Goal: Task Accomplishment & Management: Use online tool/utility

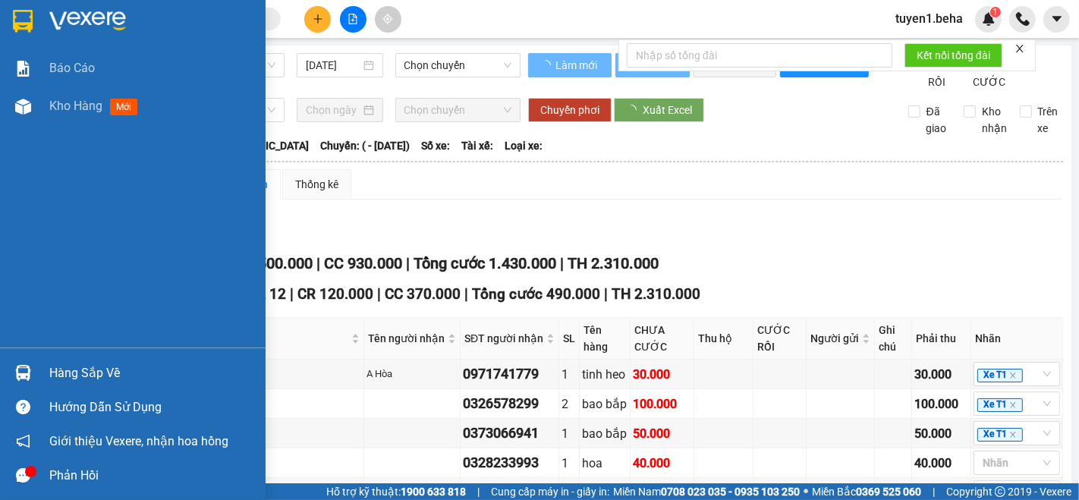
type input "[DATE]"
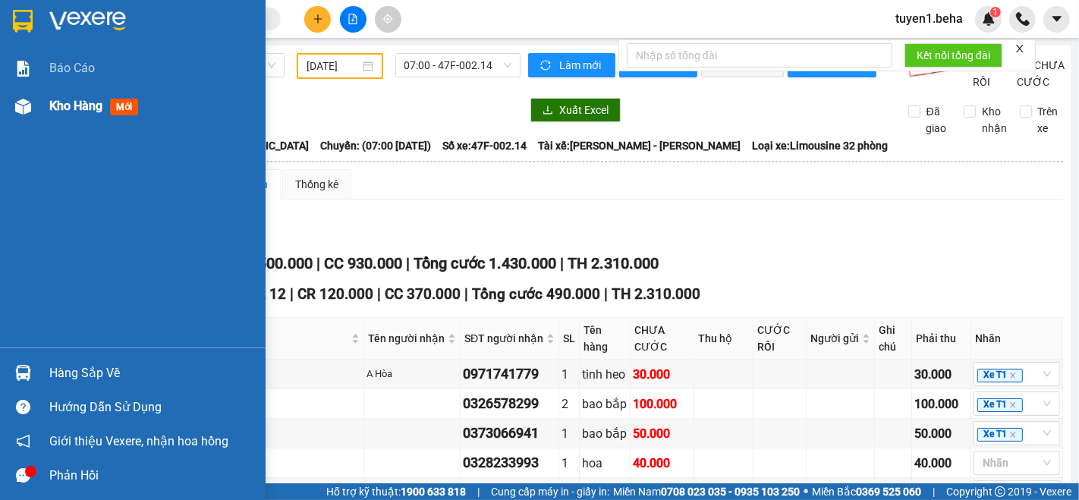
click at [71, 107] on span "Kho hàng" at bounding box center [75, 106] width 53 height 14
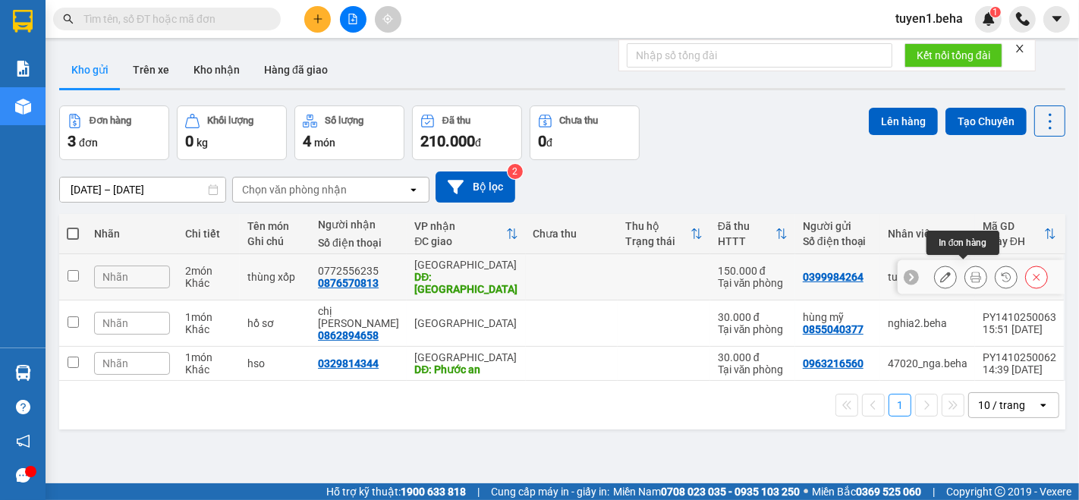
click at [970, 272] on icon at bounding box center [975, 277] width 11 height 11
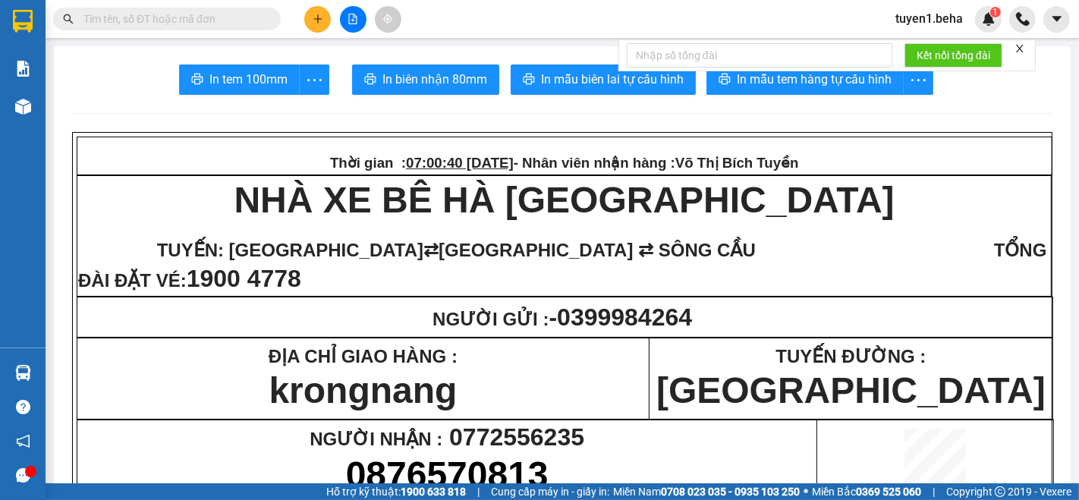
click at [1020, 44] on icon "close" at bounding box center [1019, 48] width 11 height 11
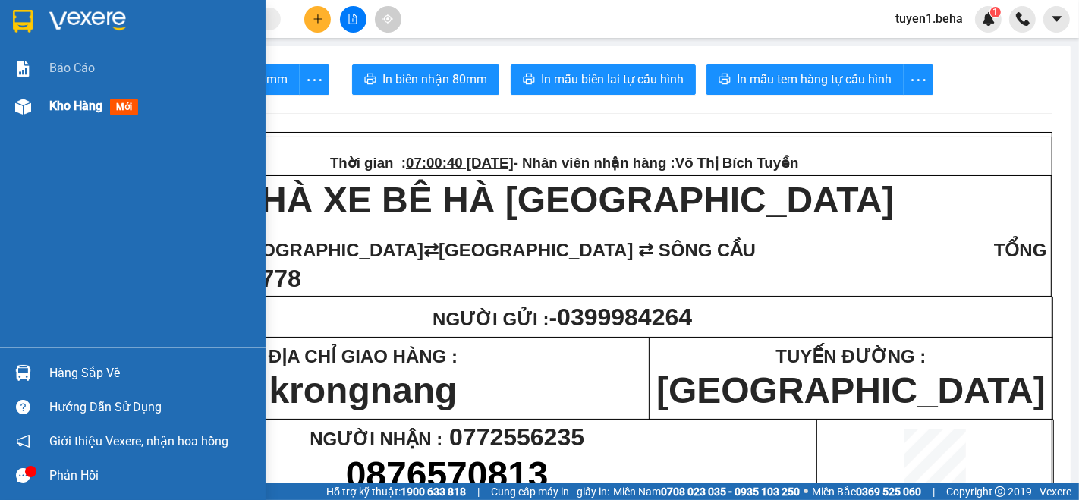
click at [62, 105] on span "Kho hàng" at bounding box center [75, 106] width 53 height 14
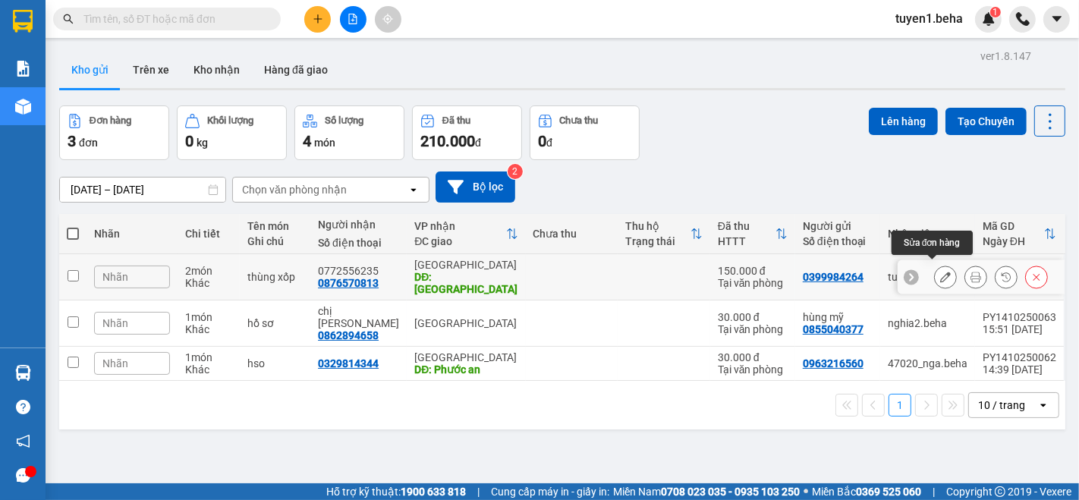
click at [940, 272] on icon at bounding box center [945, 277] width 11 height 11
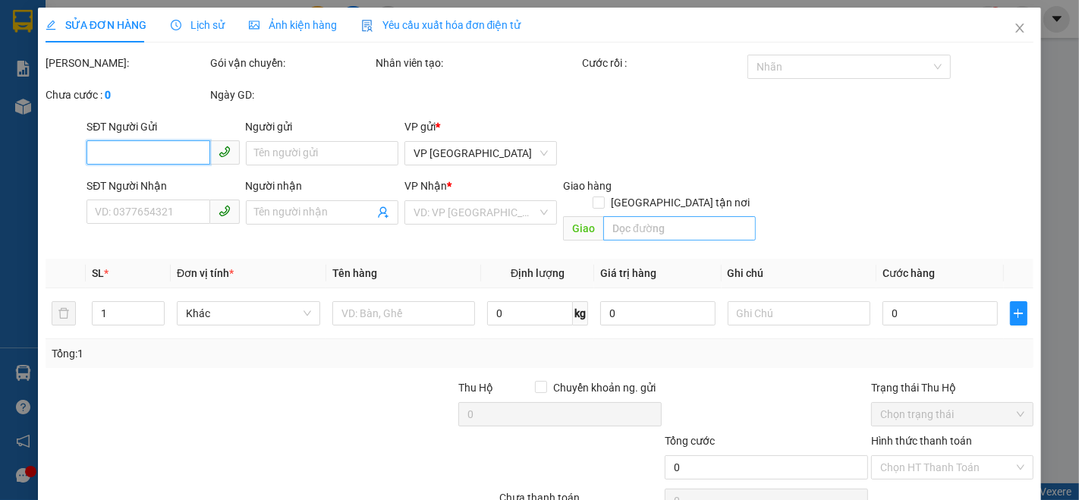
type input "0399984264"
type input "0876570813"
type input "0772556235"
type input "krongnang"
type input "150.000"
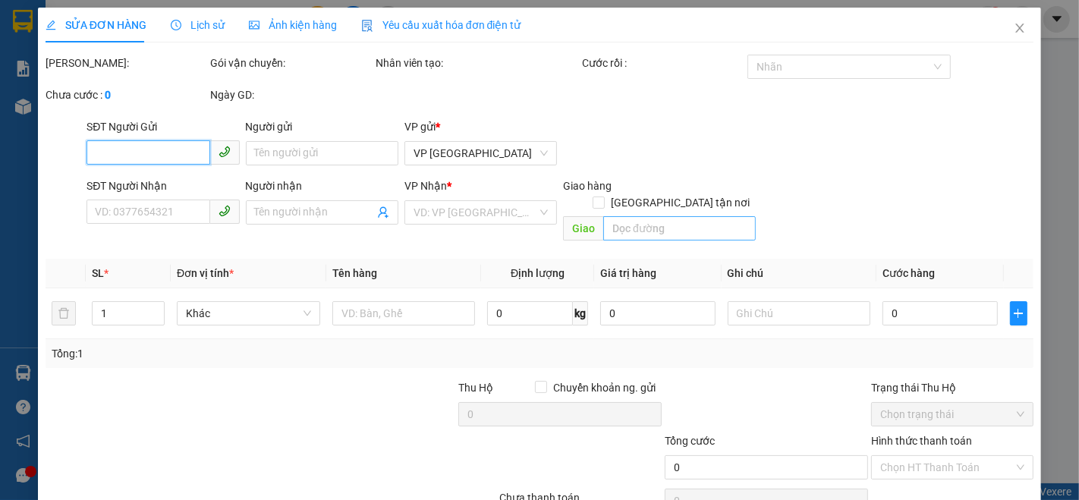
type input "150.000"
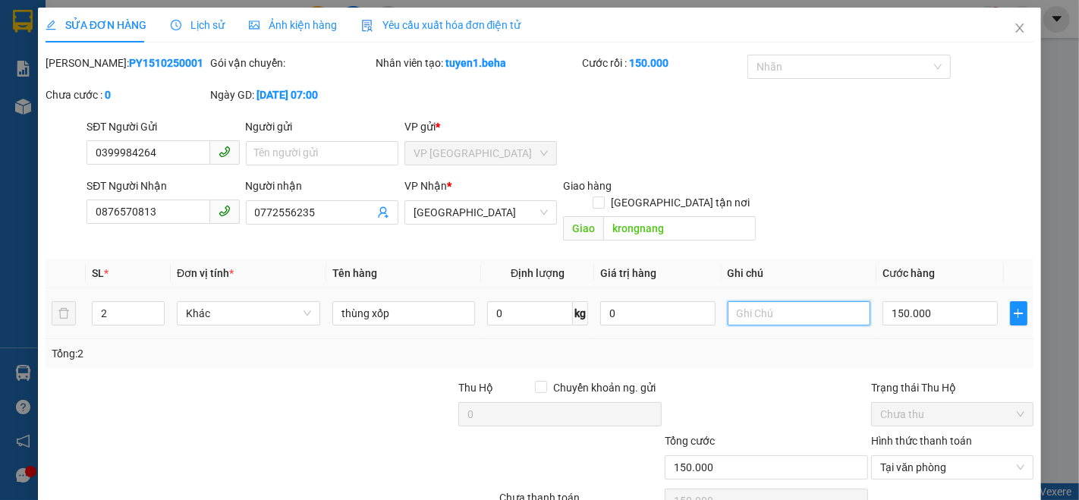
click at [781, 303] on input "text" at bounding box center [798, 313] width 143 height 24
type input "s"
type input "0"
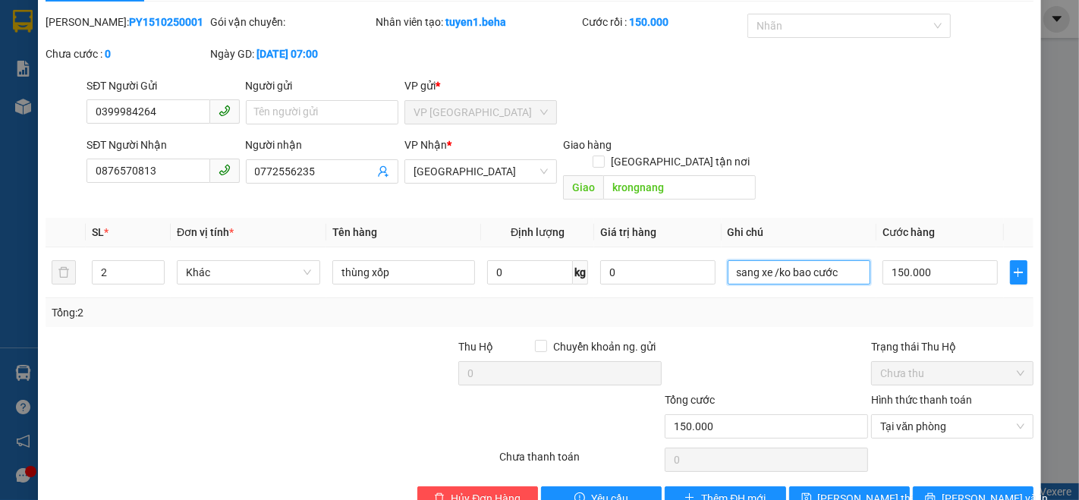
scroll to position [63, 0]
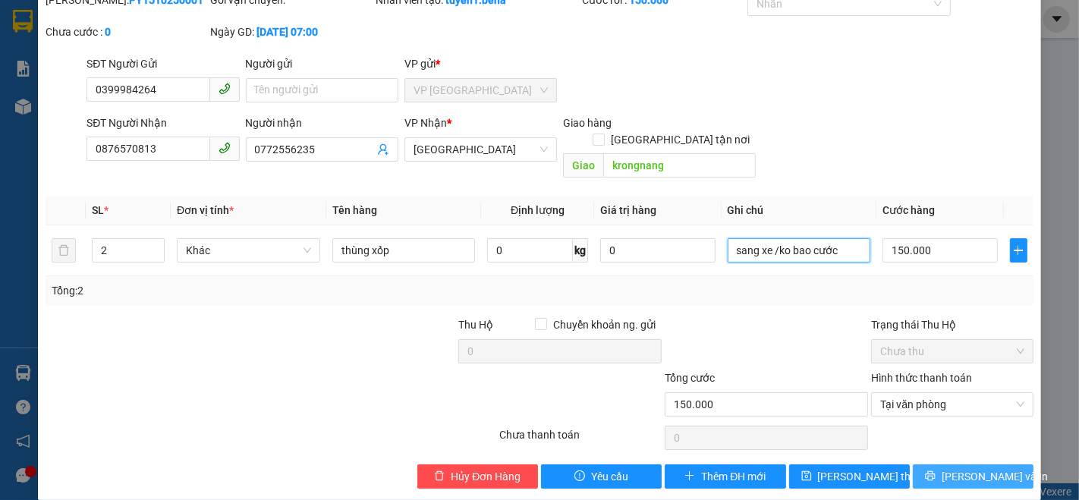
type input "sang xe /ko bao cước"
click at [953, 468] on span "[PERSON_NAME] và In" at bounding box center [994, 476] width 106 height 17
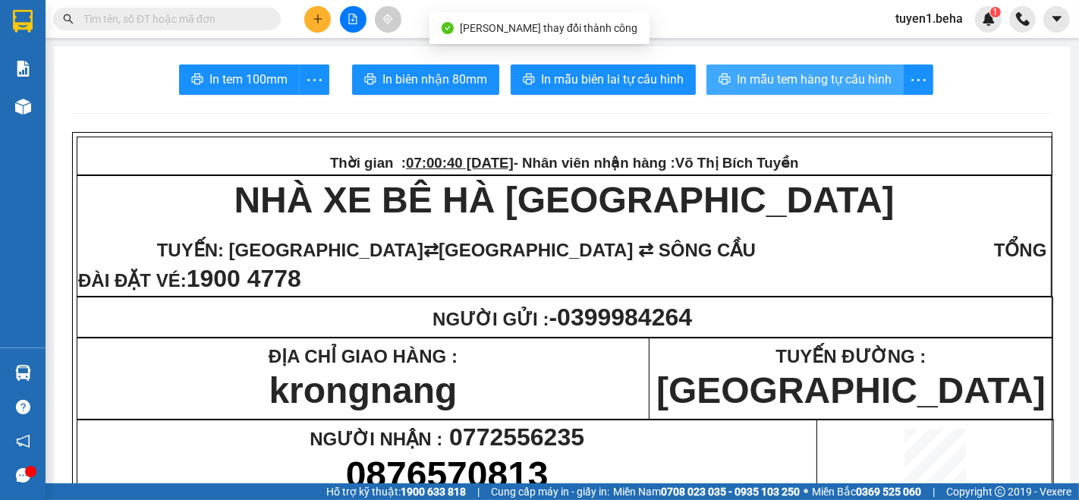
click at [847, 66] on button "In mẫu tem hàng tự cấu hình" at bounding box center [804, 79] width 197 height 30
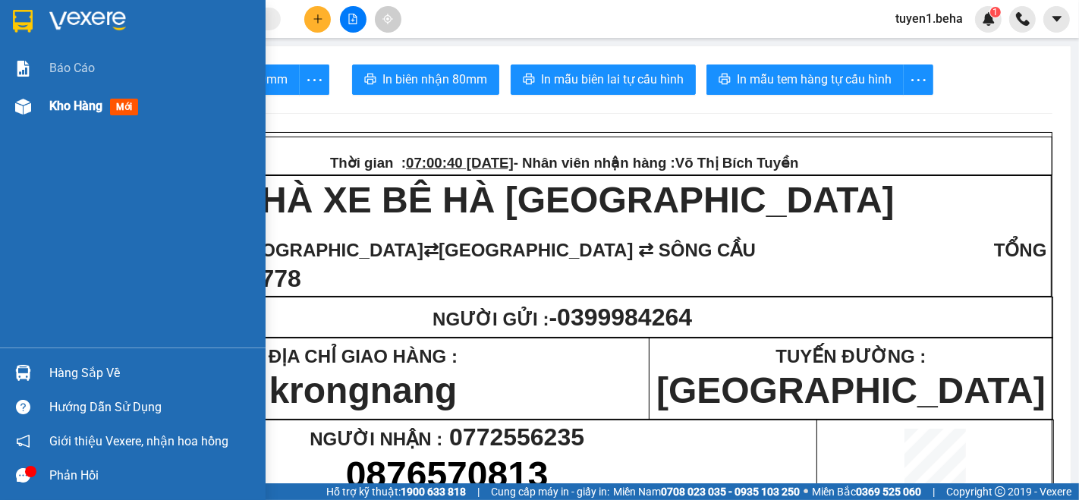
drag, startPoint x: 69, startPoint y: 100, endPoint x: 62, endPoint y: 95, distance: 8.6
click at [66, 100] on span "Kho hàng" at bounding box center [75, 106] width 53 height 14
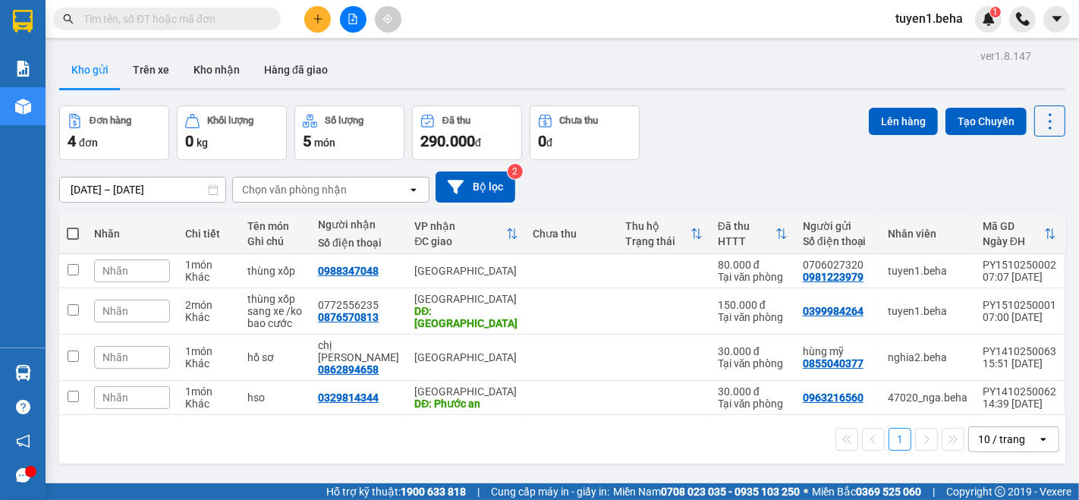
click at [175, 432] on div "1 10 / trang open" at bounding box center [562, 439] width 994 height 26
click at [228, 67] on button "Kho nhận" at bounding box center [216, 70] width 71 height 36
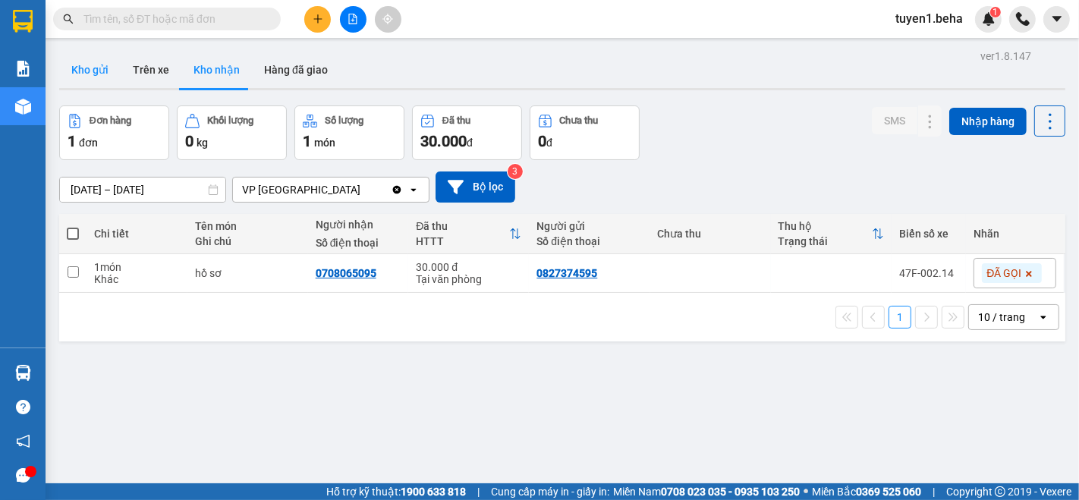
click at [83, 68] on button "Kho gửi" at bounding box center [89, 70] width 61 height 36
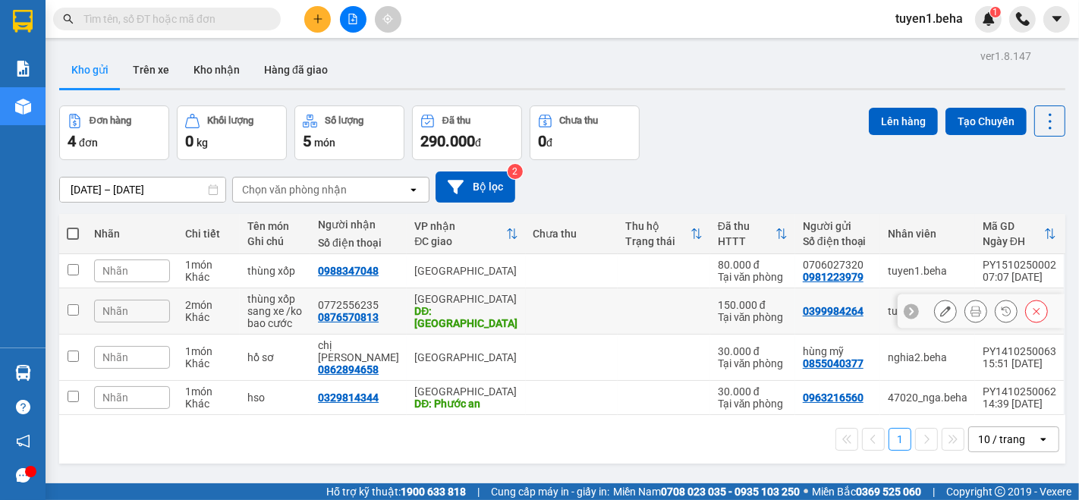
scroll to position [69, 0]
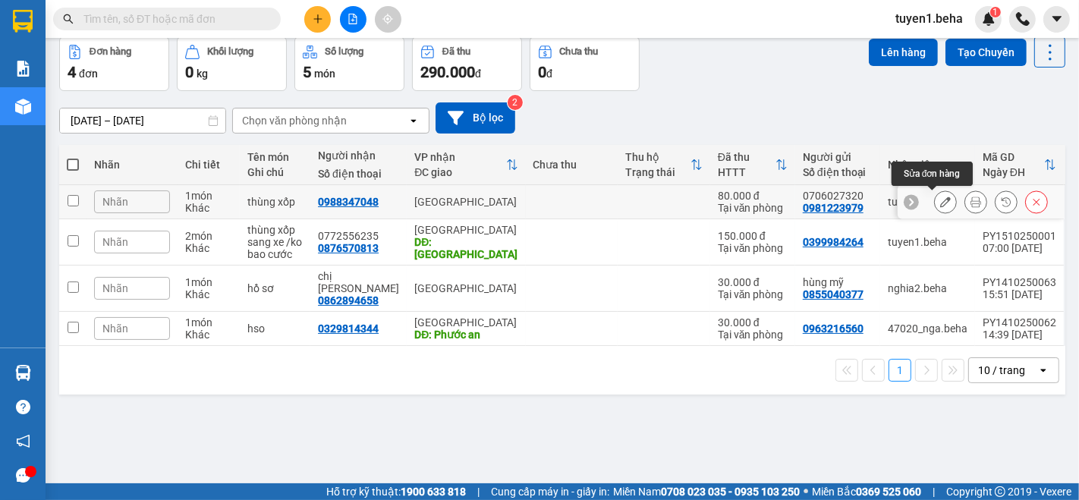
click at [940, 203] on icon at bounding box center [945, 201] width 11 height 11
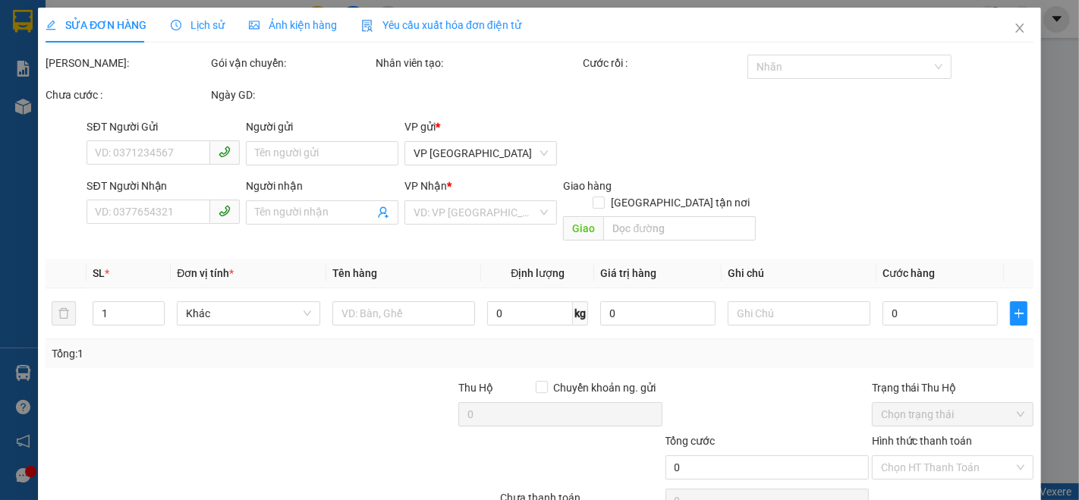
type input "0981223979"
type input "0706027320"
type input "0988347048"
type input "80.000"
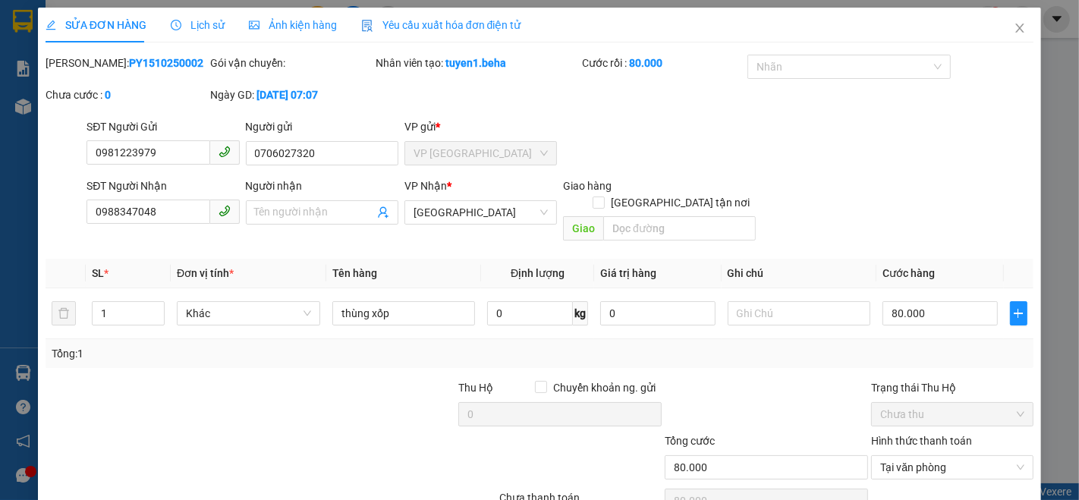
click at [284, 21] on span "Ảnh kiện hàng" at bounding box center [293, 25] width 88 height 12
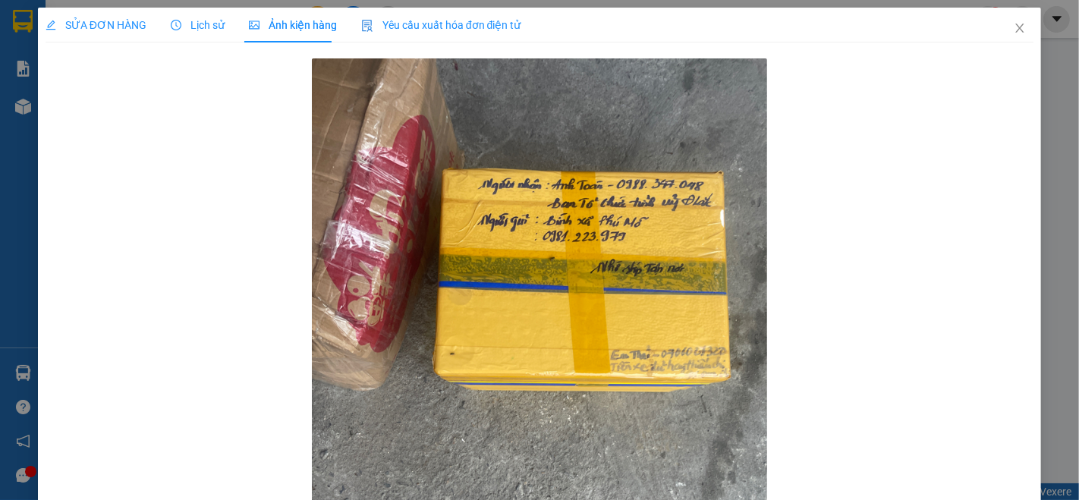
click at [93, 29] on span "SỬA ĐƠN HÀNG" at bounding box center [96, 25] width 101 height 12
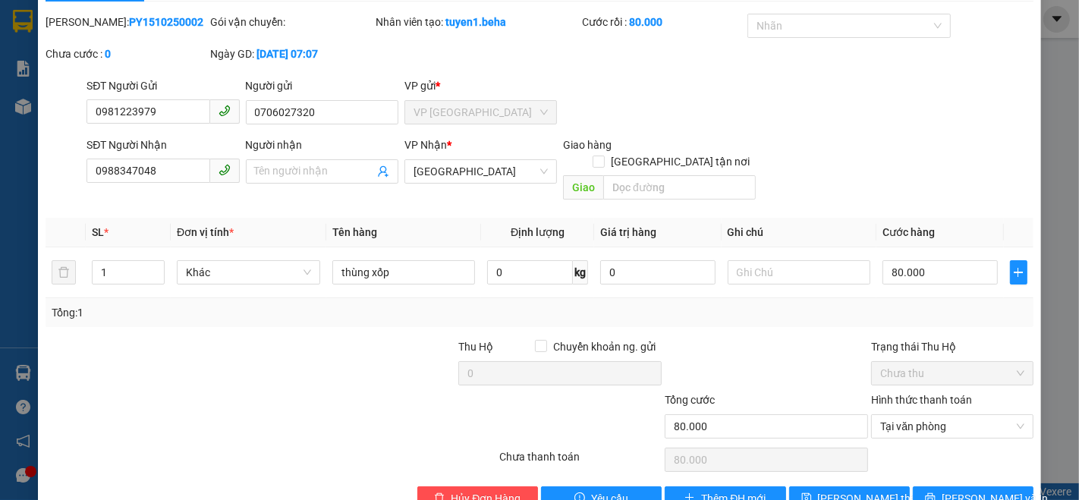
scroll to position [63, 0]
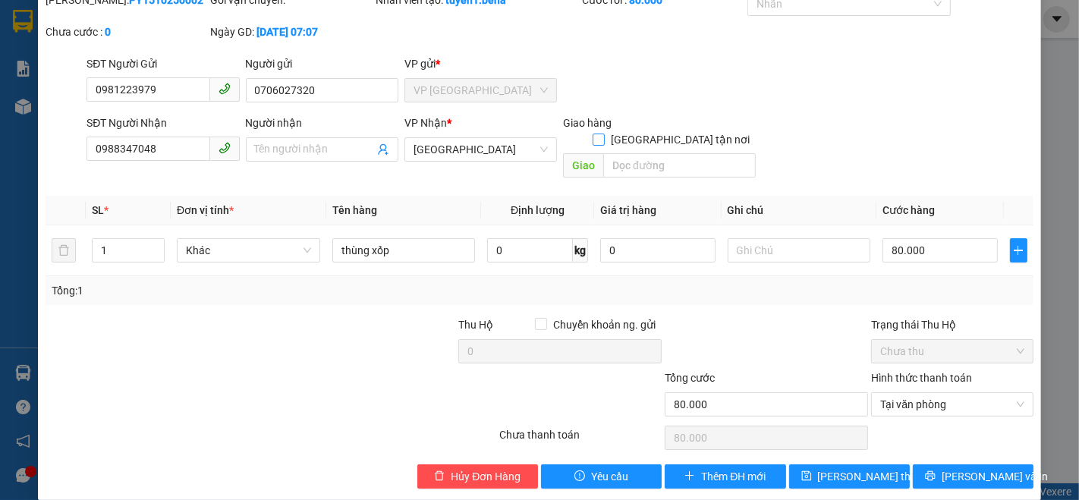
click at [603, 134] on input "[GEOGRAPHIC_DATA] tận nơi" at bounding box center [597, 139] width 11 height 11
checkbox input "true"
type input "0"
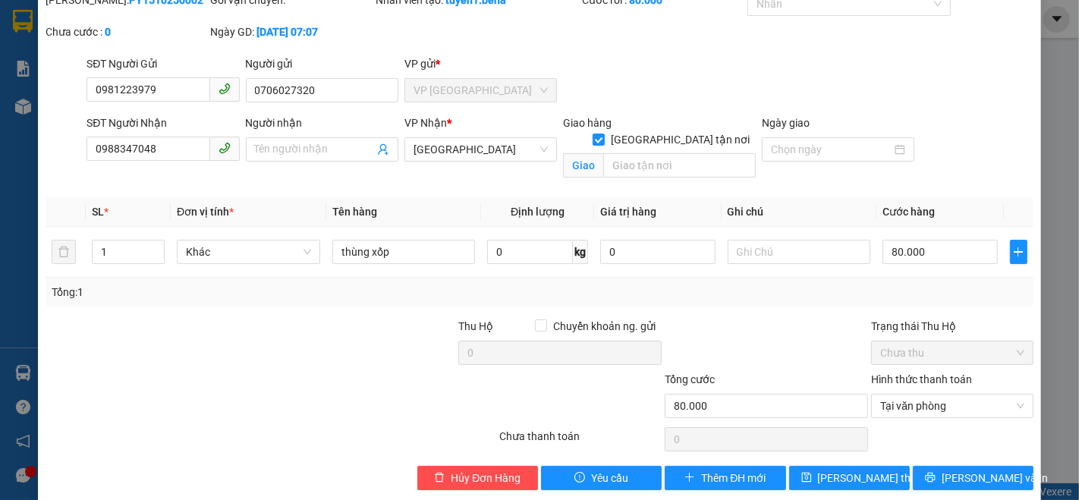
click at [650, 159] on span "Giao" at bounding box center [659, 166] width 193 height 24
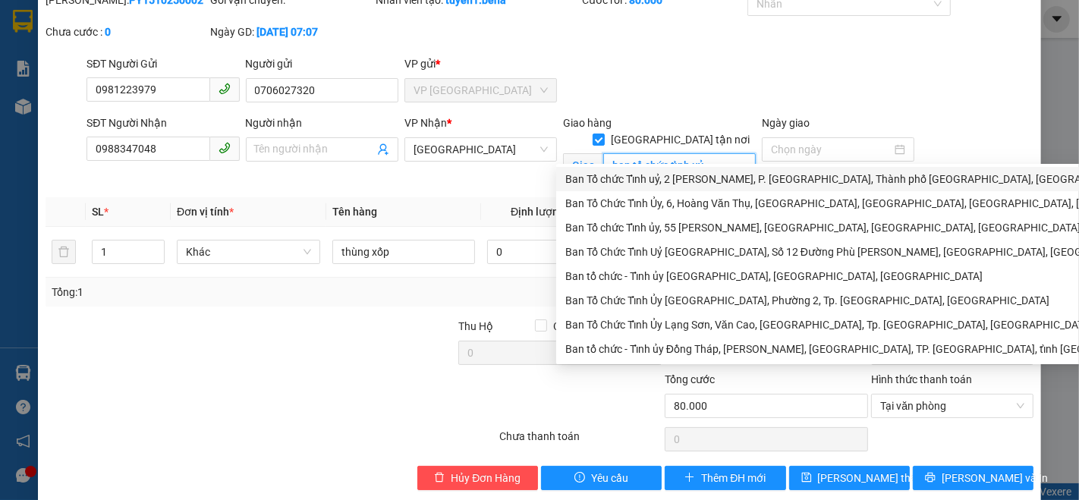
type input "ban tổ chức tỉnh uỷ"
click at [817, 88] on div "SĐT Người Gửi 0981223979 Người gửi 0706027320 VP gửi * VP [GEOGRAPHIC_DATA]" at bounding box center [559, 81] width 953 height 53
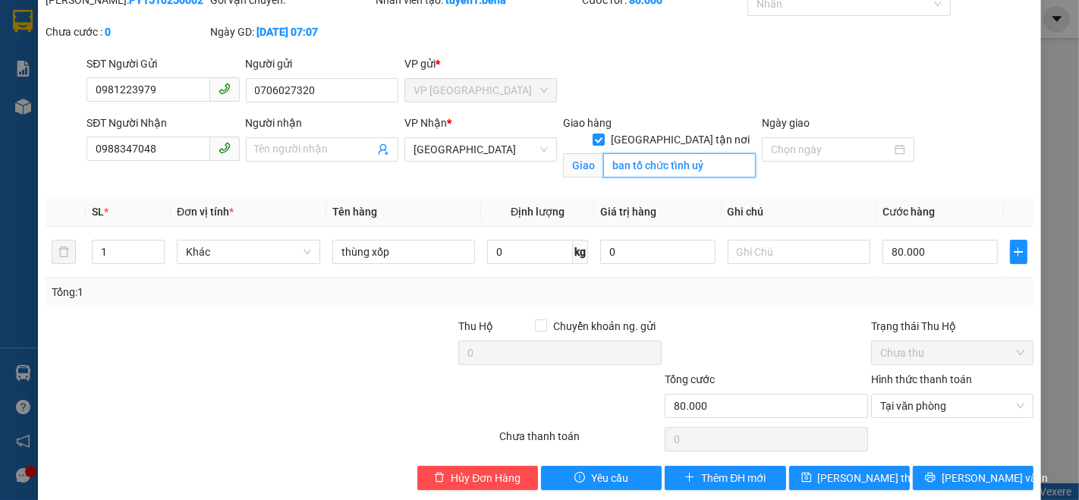
click at [715, 153] on input "ban tổ chức tỉnh uỷ" at bounding box center [679, 165] width 152 height 24
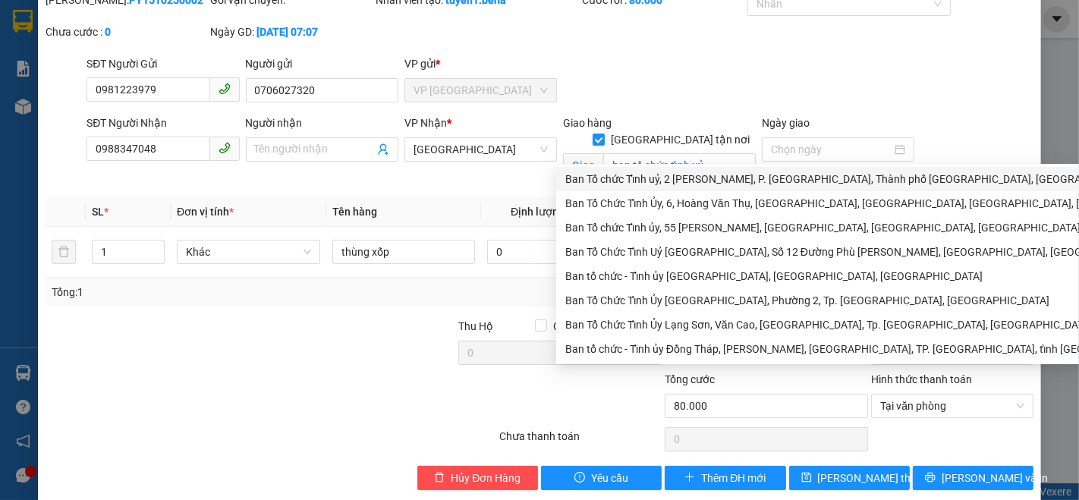
click at [836, 85] on div "SĐT Người Gửi 0981223979 Người gửi 0706027320 VP gửi * VP [GEOGRAPHIC_DATA]" at bounding box center [559, 81] width 953 height 53
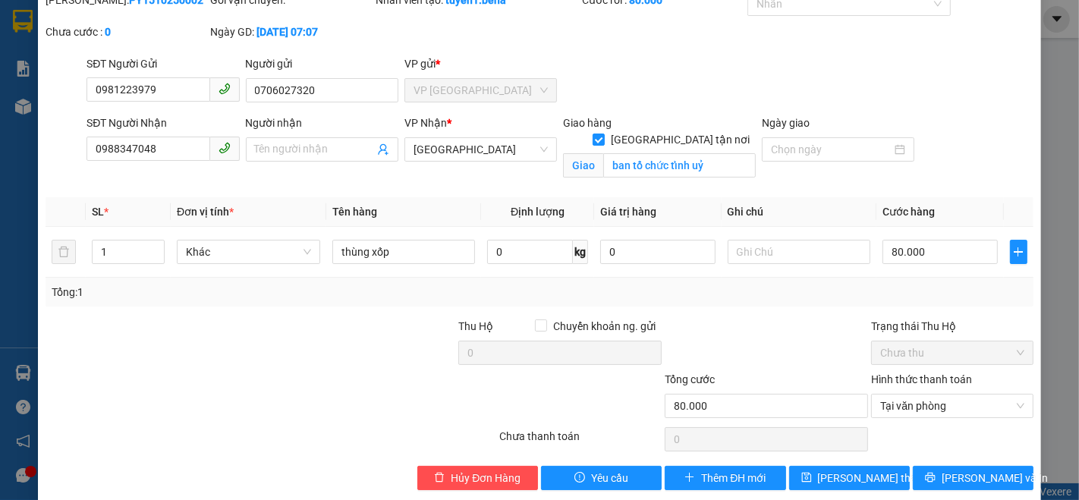
scroll to position [80, 0]
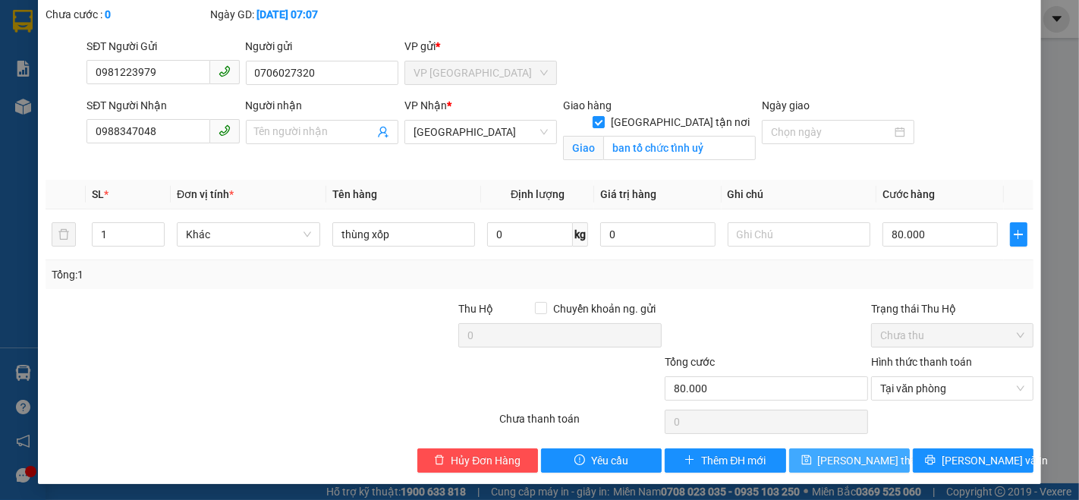
click at [861, 458] on span "[PERSON_NAME] thay đổi" at bounding box center [878, 460] width 121 height 17
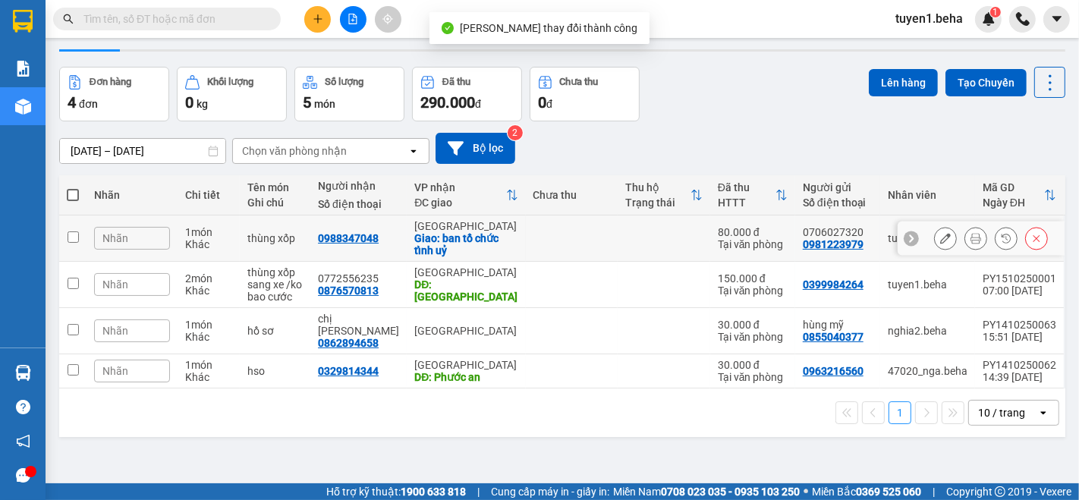
scroll to position [69, 0]
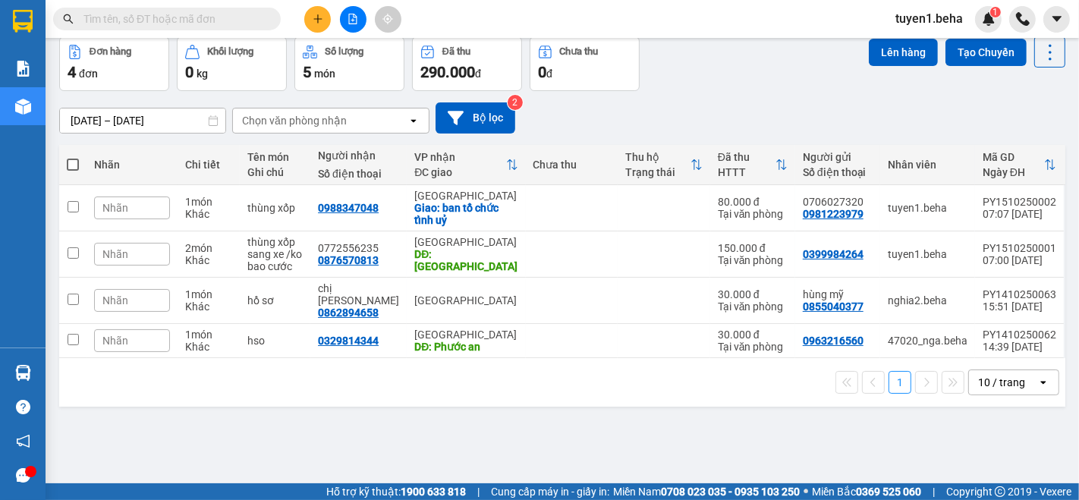
click at [153, 451] on div "ver 1.8.147 Kho gửi Trên xe Kho nhận Hàng đã giao Đơn hàng 4 đơn Khối lượng 0 k…" at bounding box center [562, 226] width 1018 height 500
click at [970, 209] on icon at bounding box center [975, 208] width 11 height 11
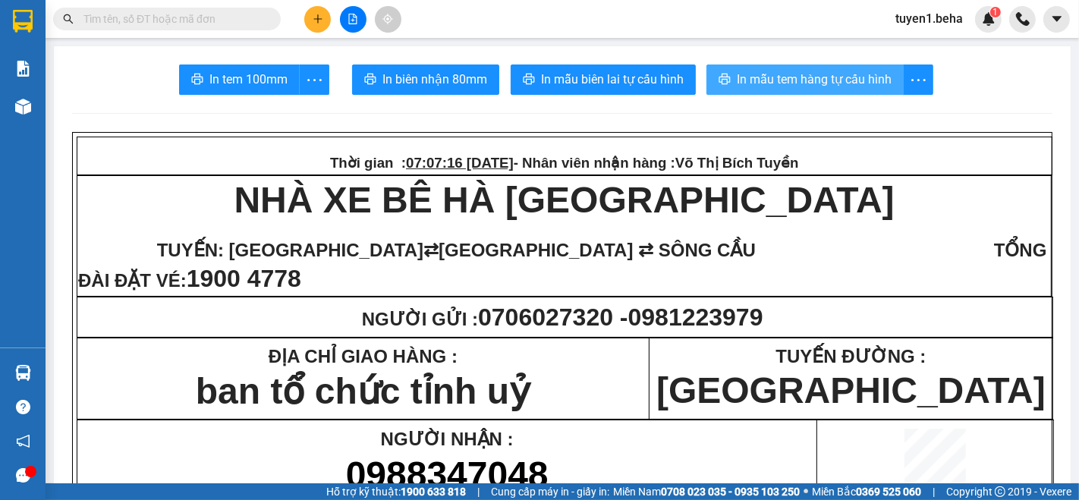
click at [845, 73] on span "In mẫu tem hàng tự cấu hình" at bounding box center [814, 79] width 155 height 19
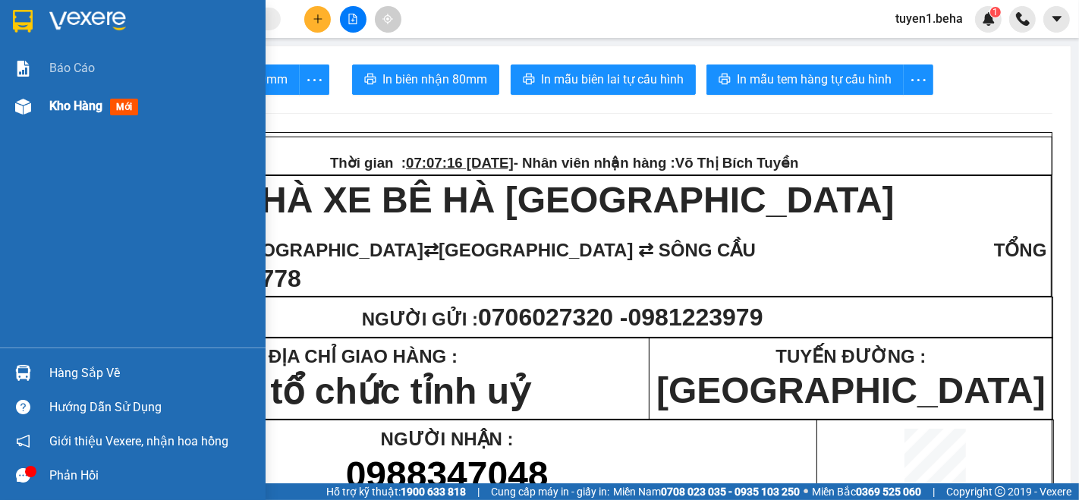
click at [56, 109] on span "Kho hàng" at bounding box center [75, 106] width 53 height 14
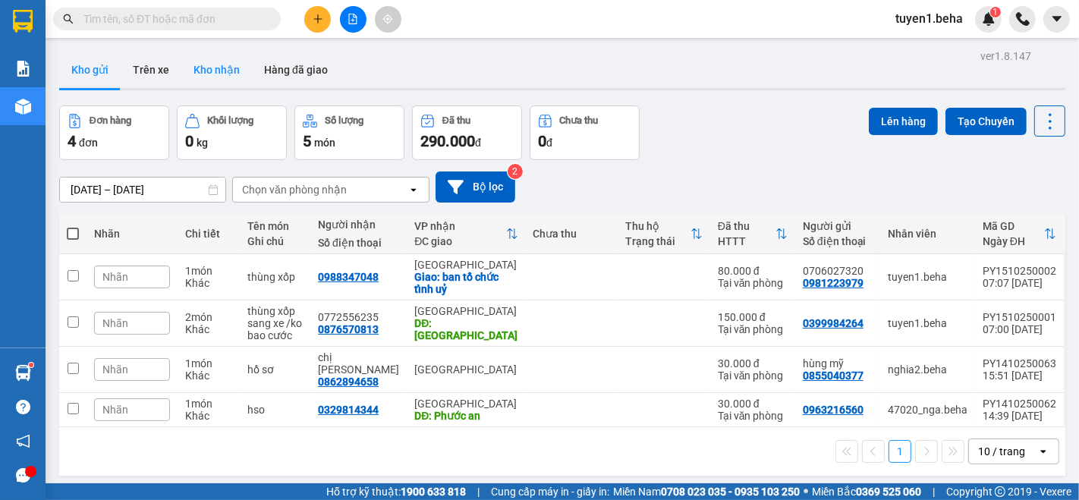
click at [216, 74] on button "Kho nhận" at bounding box center [216, 70] width 71 height 36
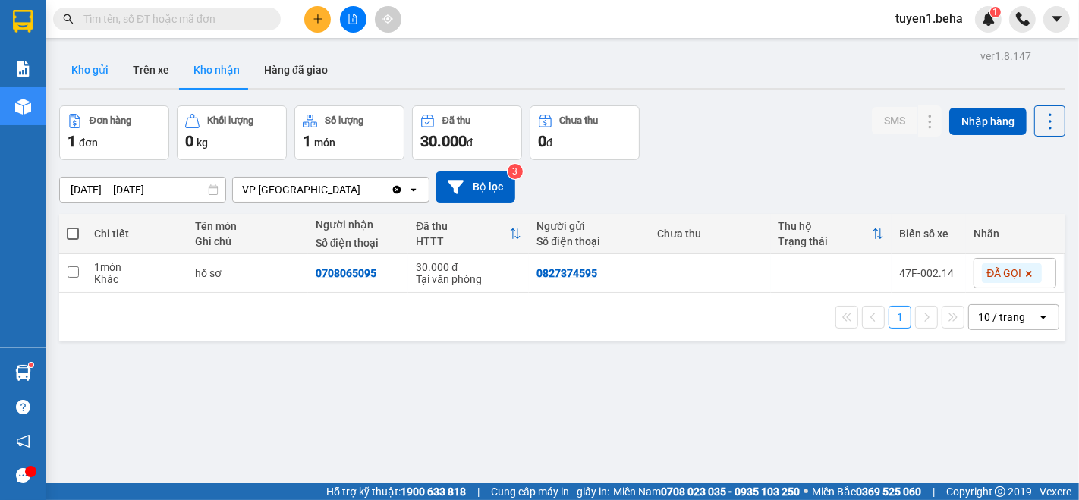
click at [78, 70] on button "Kho gửi" at bounding box center [89, 70] width 61 height 36
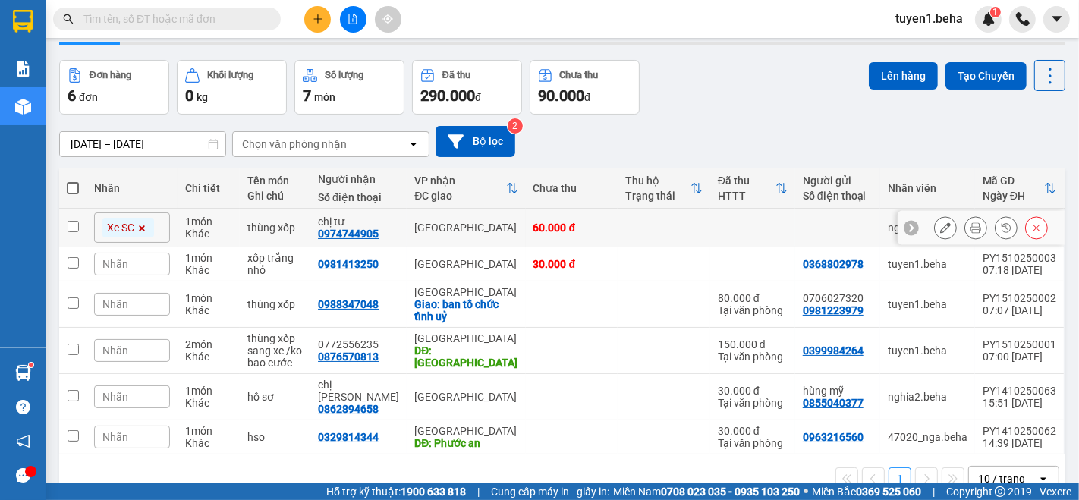
scroll to position [69, 0]
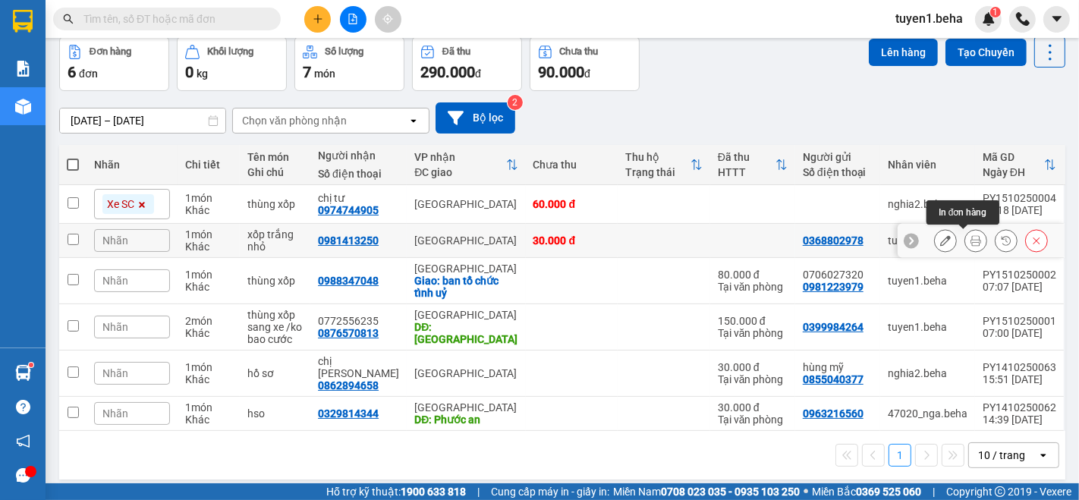
click at [970, 241] on icon at bounding box center [975, 240] width 11 height 11
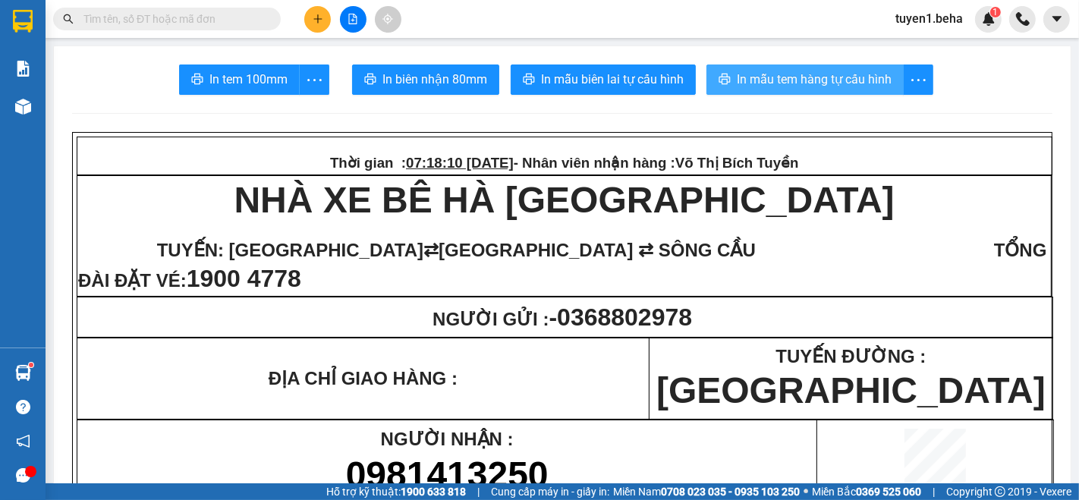
click at [853, 81] on span "In mẫu tem hàng tự cấu hình" at bounding box center [814, 79] width 155 height 19
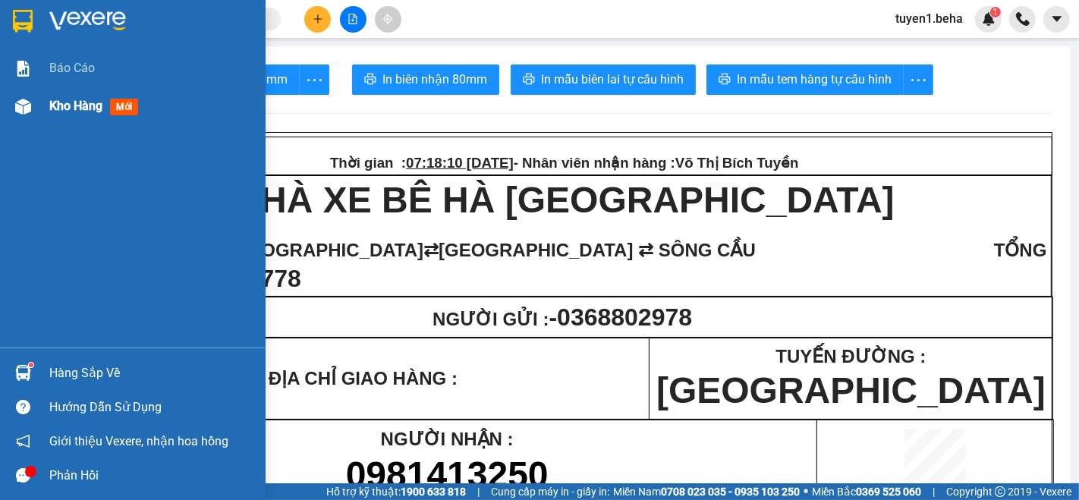
click at [77, 102] on span "Kho hàng" at bounding box center [75, 106] width 53 height 14
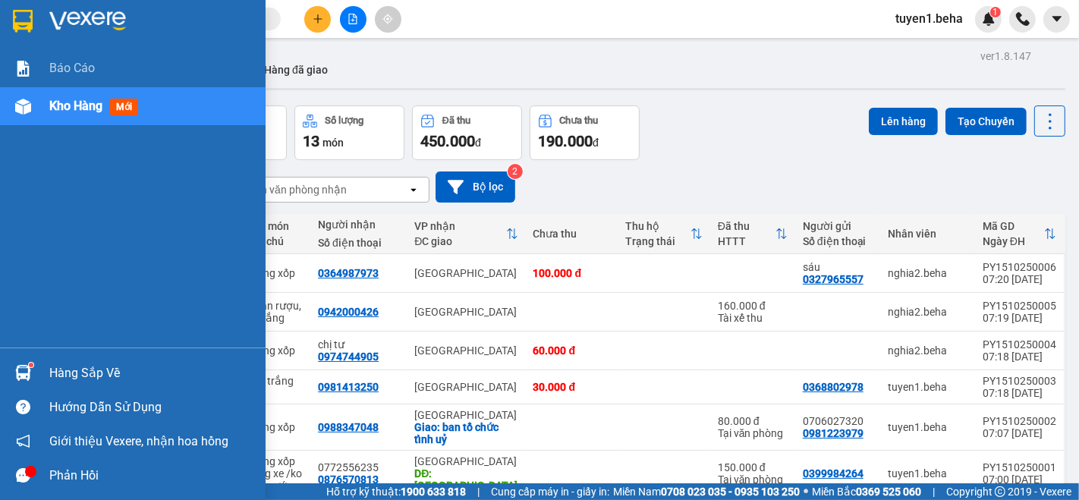
click at [61, 218] on div "Báo cáo Kho hàng mới" at bounding box center [132, 198] width 265 height 298
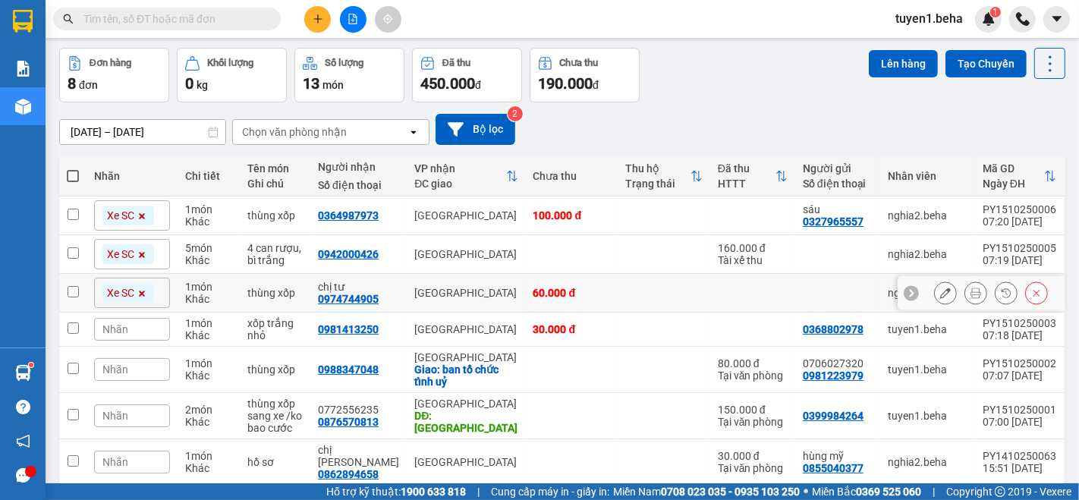
scroll to position [84, 0]
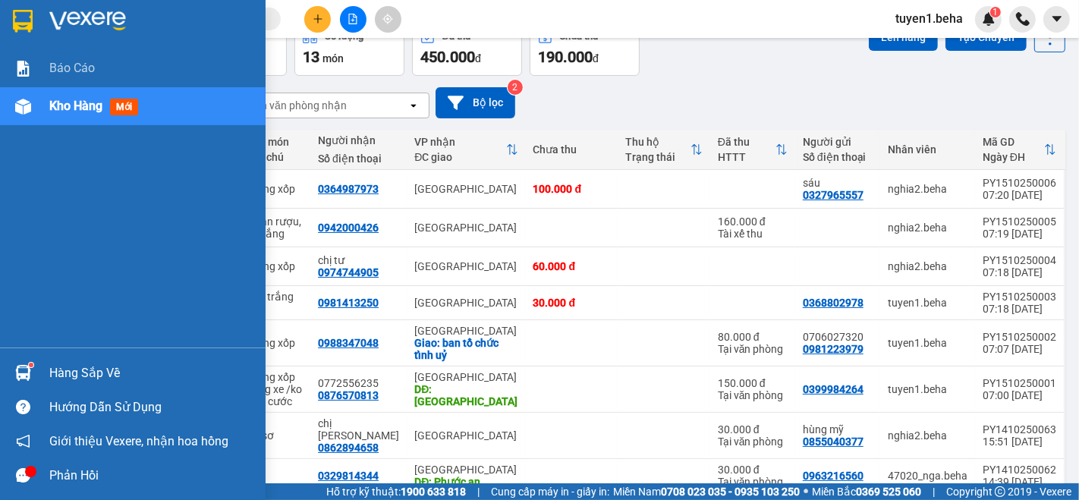
click at [26, 212] on div "Báo cáo Kho hàng mới" at bounding box center [132, 198] width 265 height 298
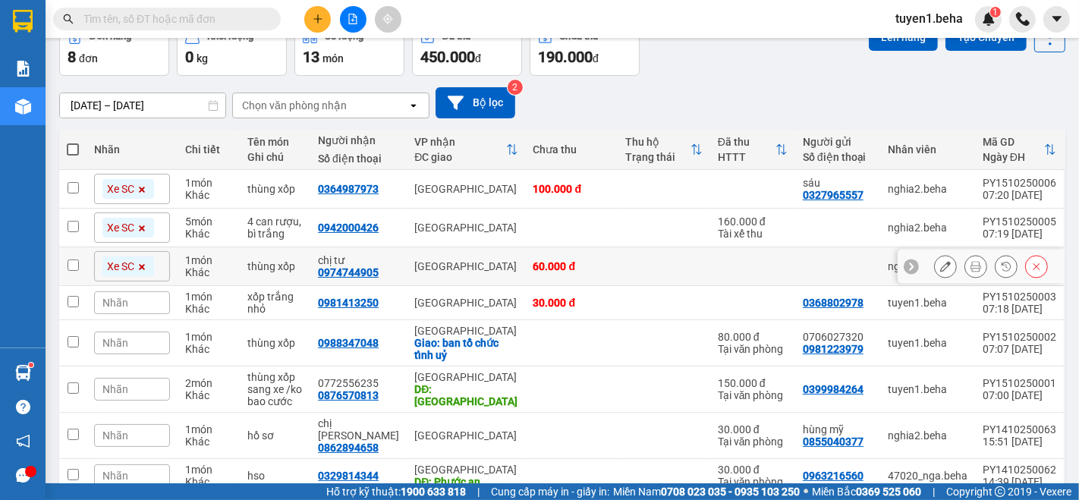
scroll to position [0, 0]
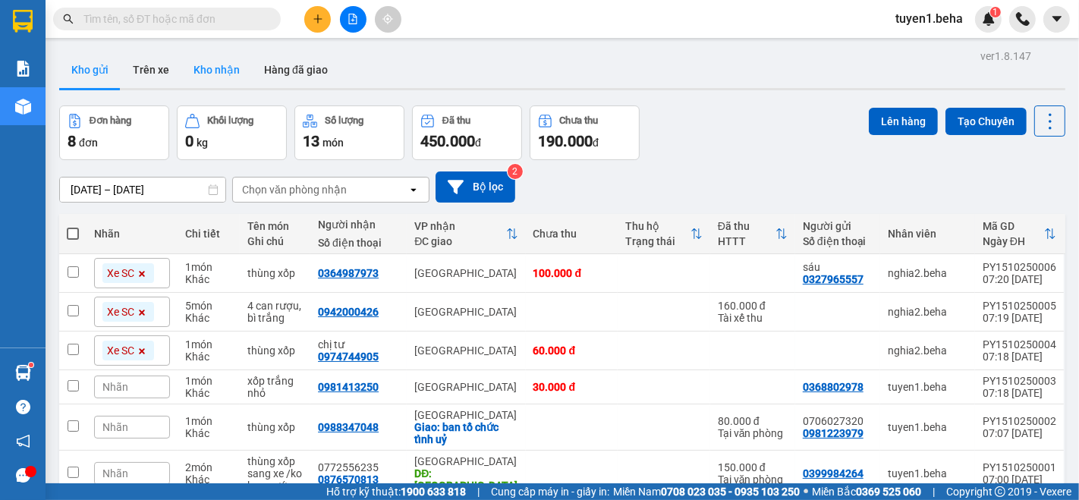
click at [208, 71] on button "Kho nhận" at bounding box center [216, 70] width 71 height 36
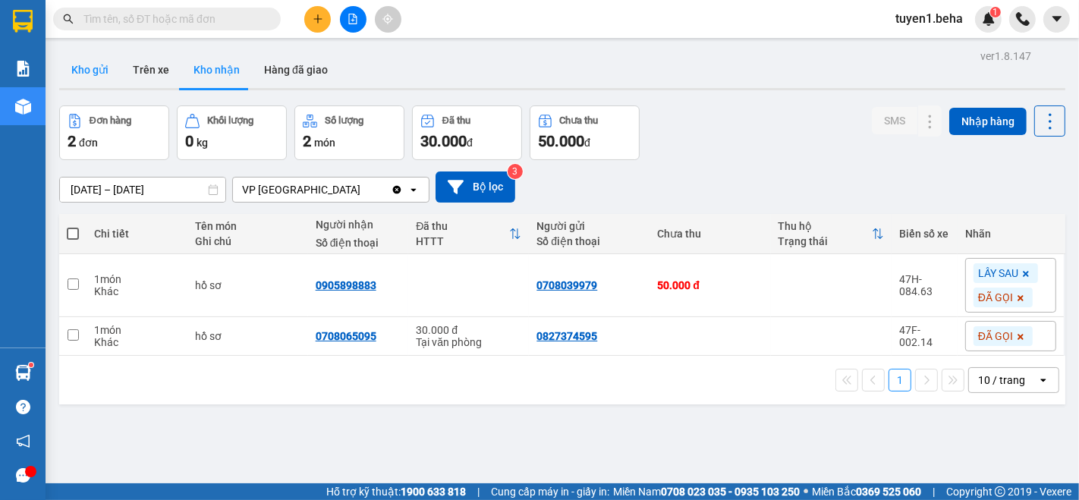
click at [92, 85] on button "Kho gửi" at bounding box center [89, 70] width 61 height 36
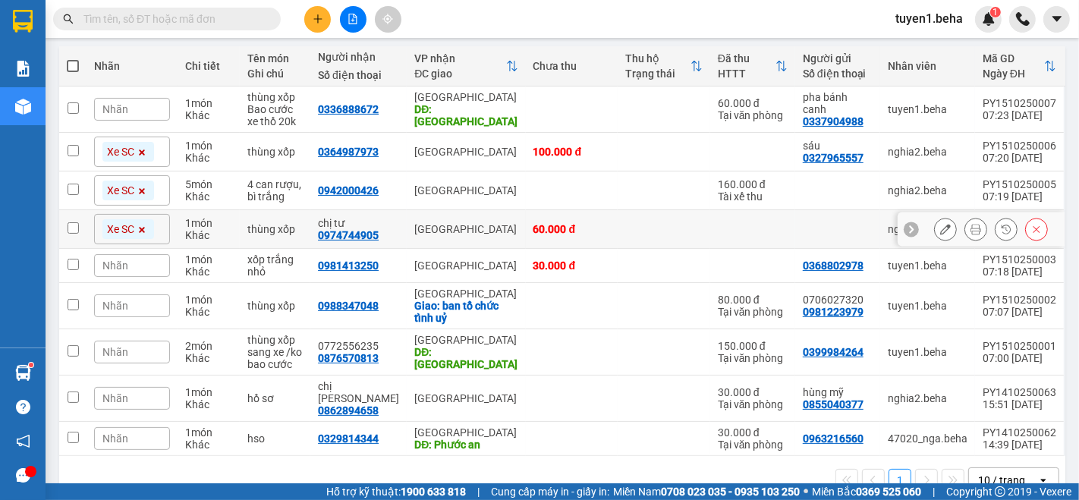
scroll to position [168, 0]
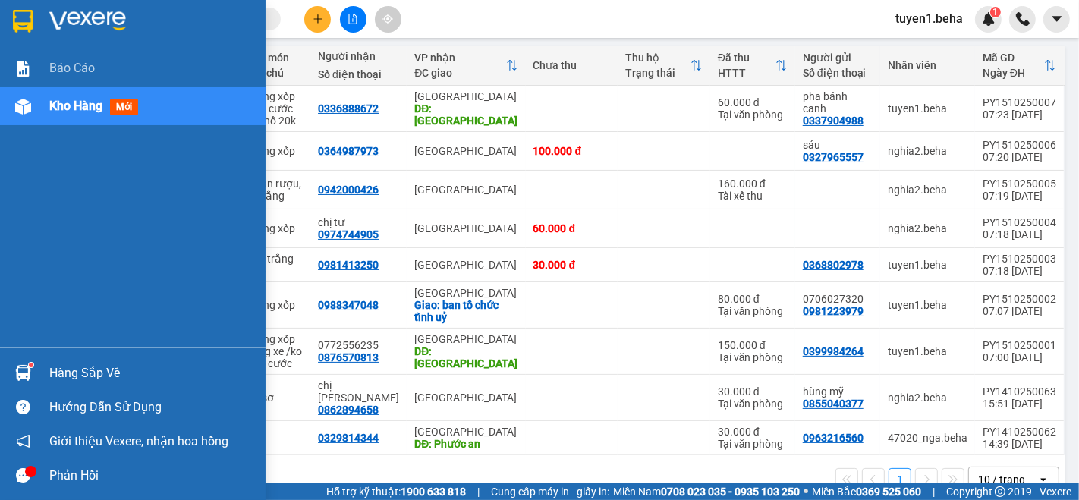
click at [47, 190] on div "Báo cáo Kho hàng mới" at bounding box center [132, 198] width 265 height 298
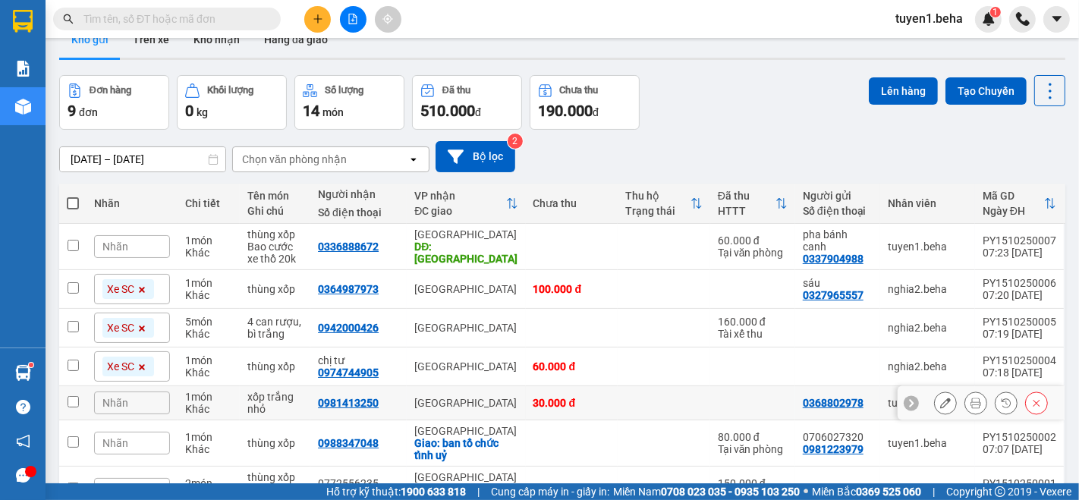
scroll to position [0, 0]
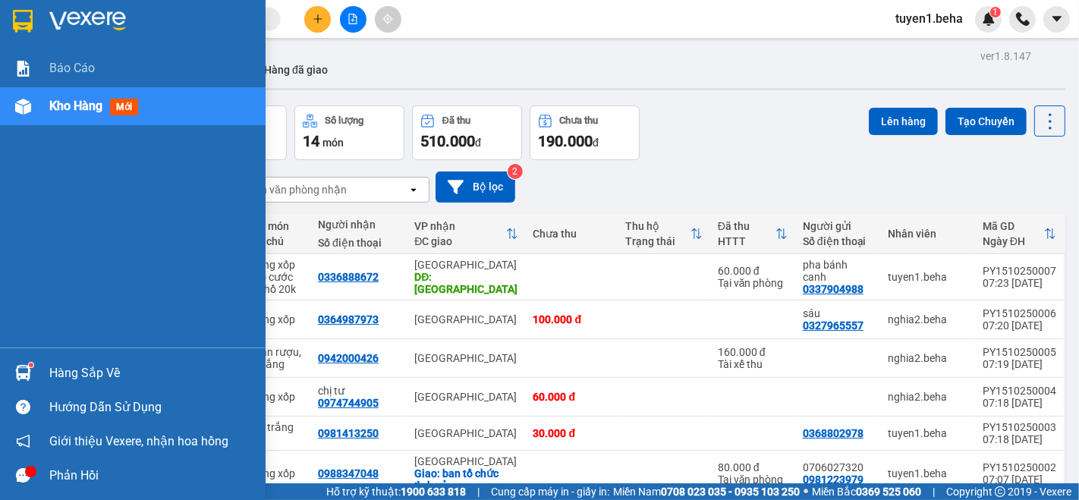
click at [18, 202] on div "Báo cáo Kho hàng mới" at bounding box center [132, 198] width 265 height 298
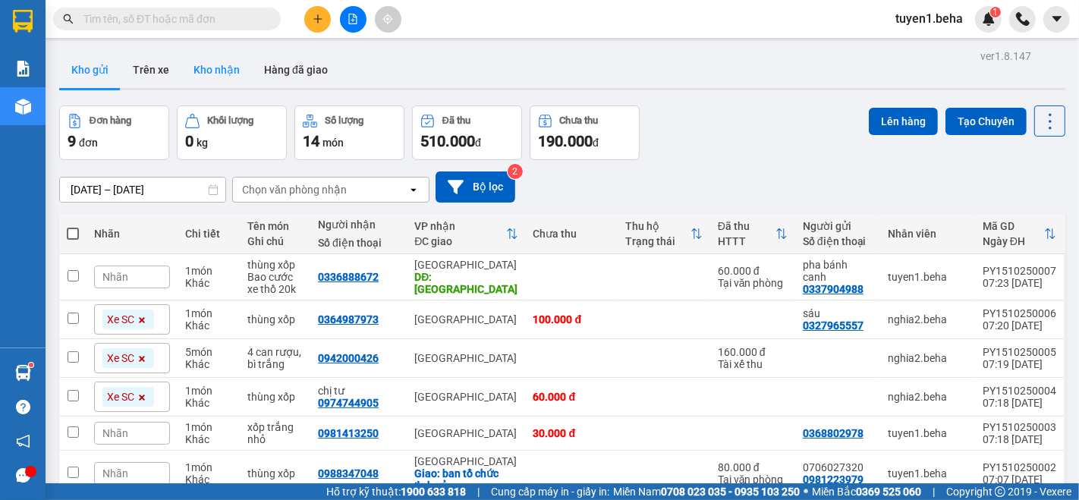
click at [216, 67] on button "Kho nhận" at bounding box center [216, 70] width 71 height 36
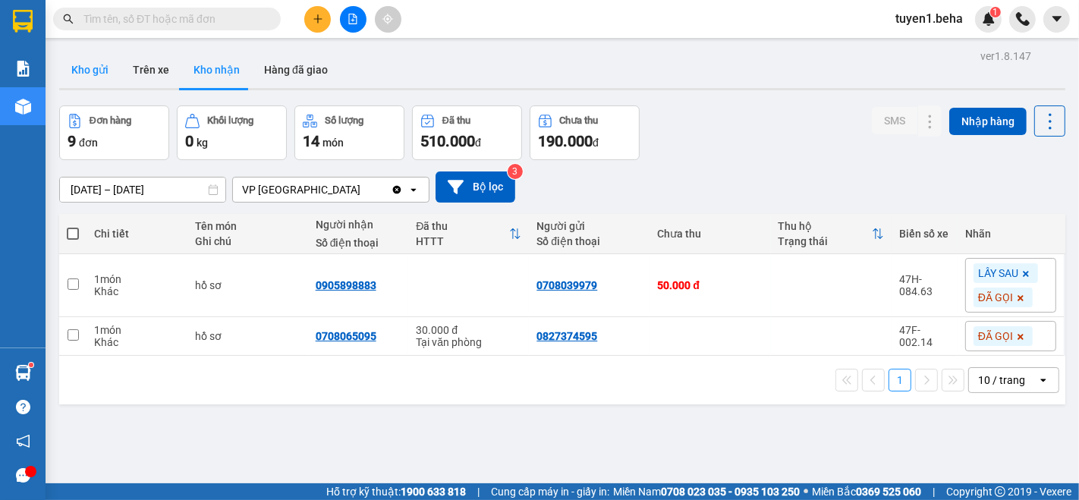
click at [88, 58] on button "Kho gửi" at bounding box center [89, 70] width 61 height 36
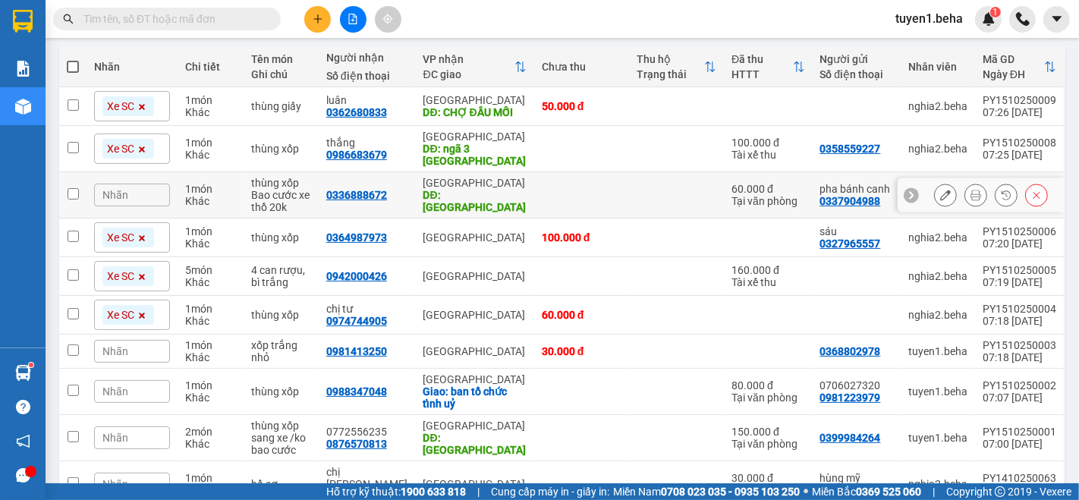
scroll to position [168, 0]
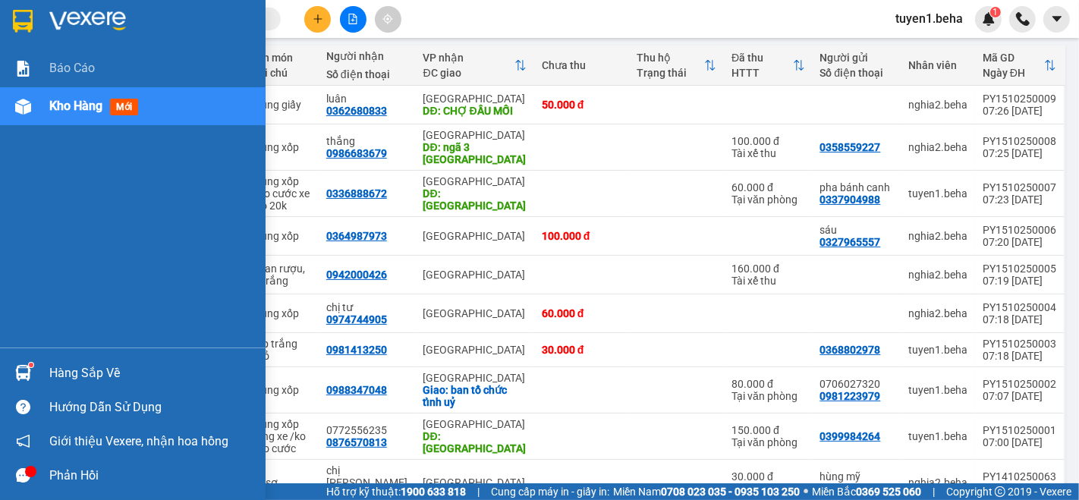
click at [61, 181] on div "Báo cáo Kho hàng mới" at bounding box center [132, 198] width 265 height 298
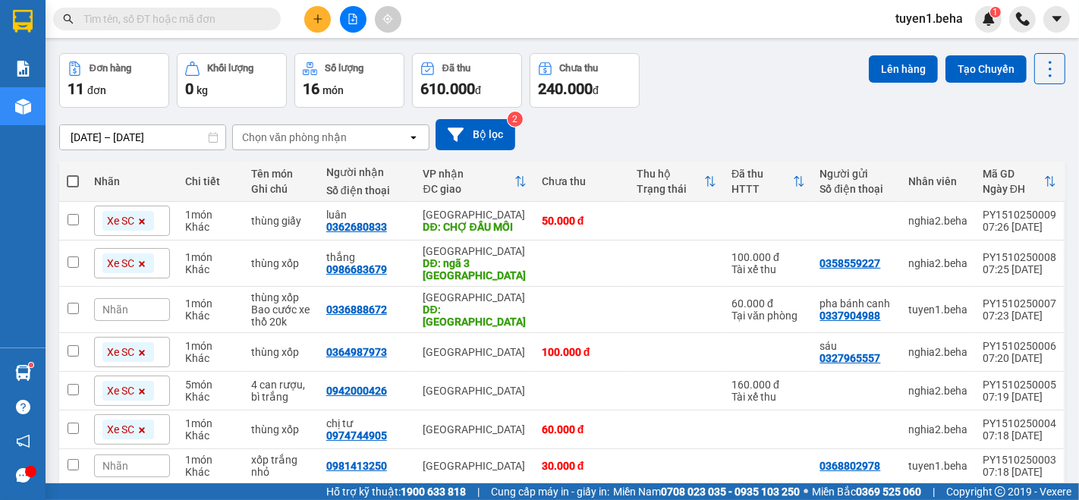
scroll to position [0, 0]
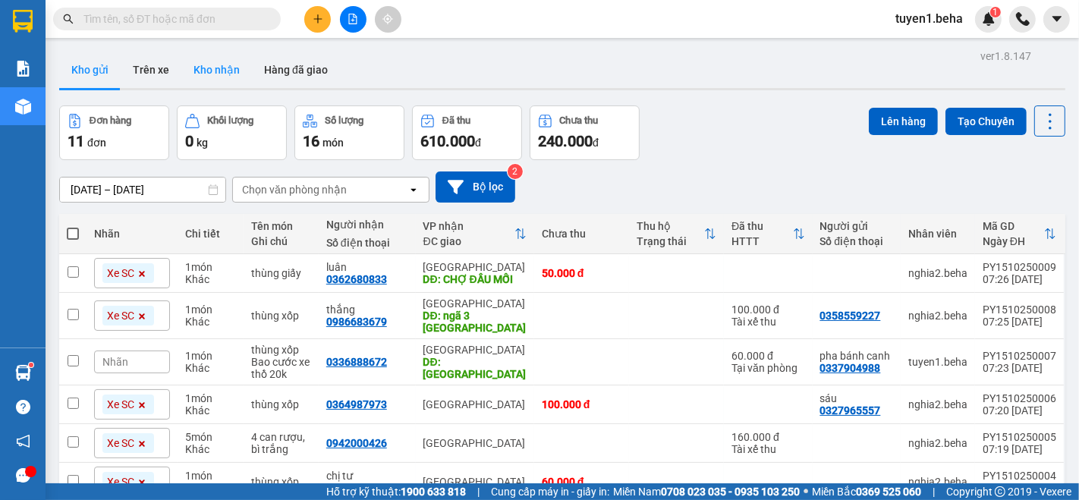
click at [212, 71] on button "Kho nhận" at bounding box center [216, 70] width 71 height 36
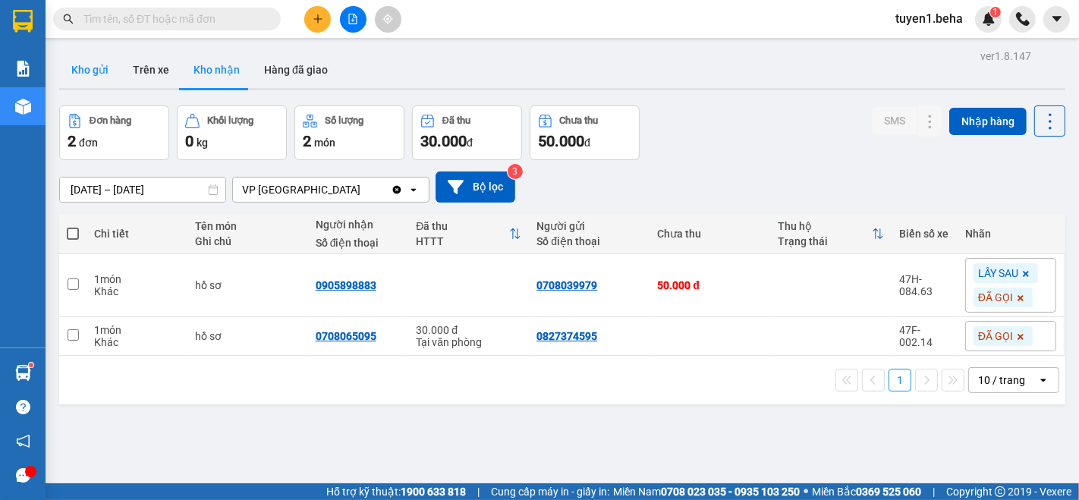
click at [94, 67] on button "Kho gửi" at bounding box center [89, 70] width 61 height 36
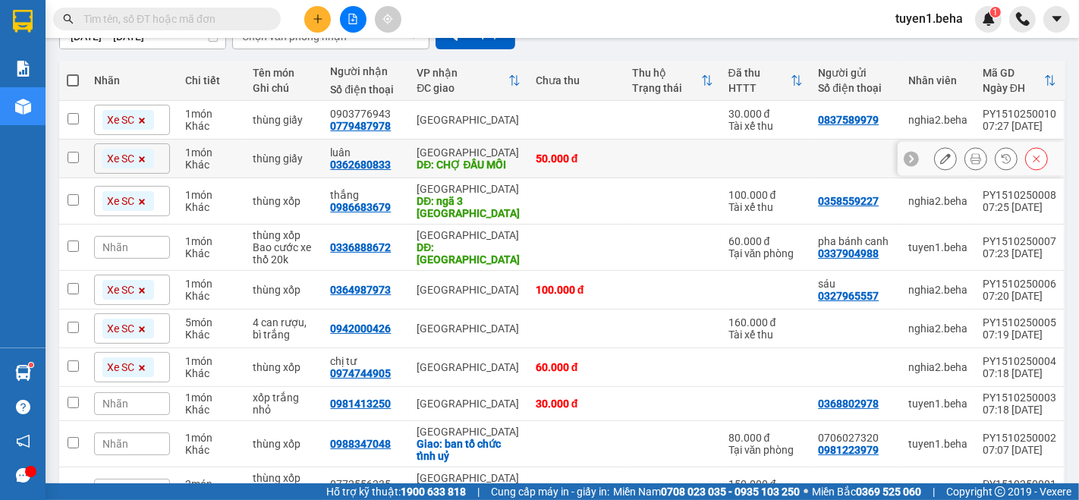
scroll to position [238, 0]
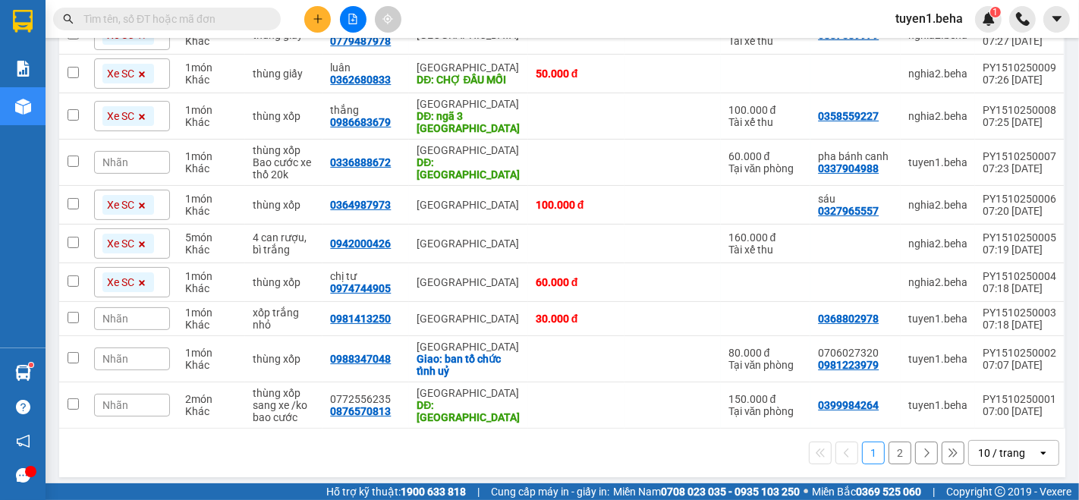
click at [161, 470] on div "ver 1.8.147 Kho gửi Trên xe Kho nhận Hàng đã giao Đơn hàng 12 đơn Khối lượng 0 …" at bounding box center [562, 145] width 1018 height 676
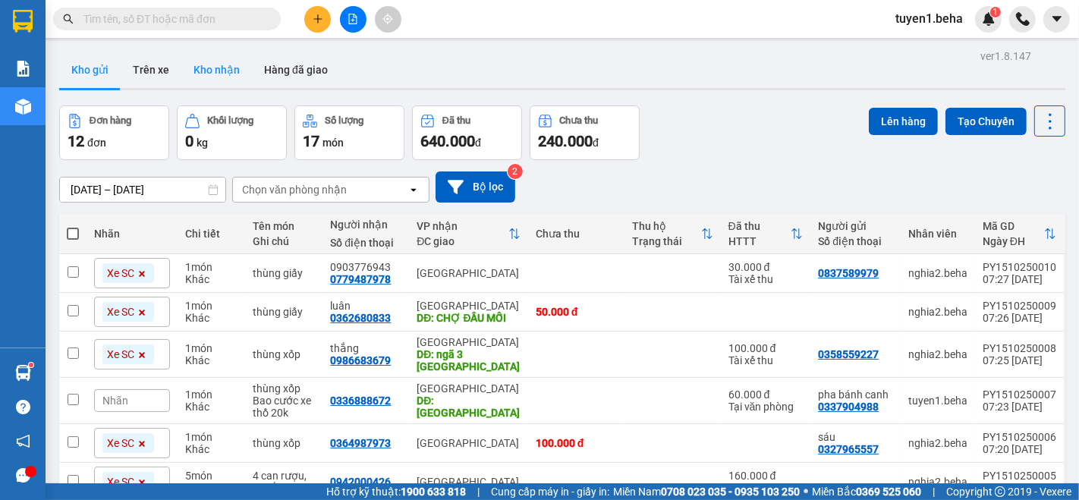
click at [216, 61] on button "Kho nhận" at bounding box center [216, 70] width 71 height 36
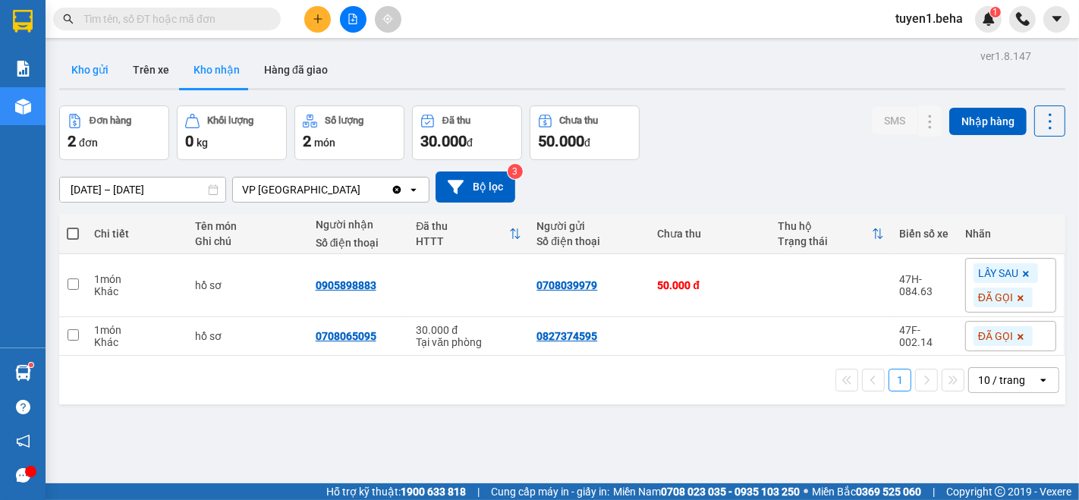
click at [93, 66] on button "Kho gửi" at bounding box center [89, 70] width 61 height 36
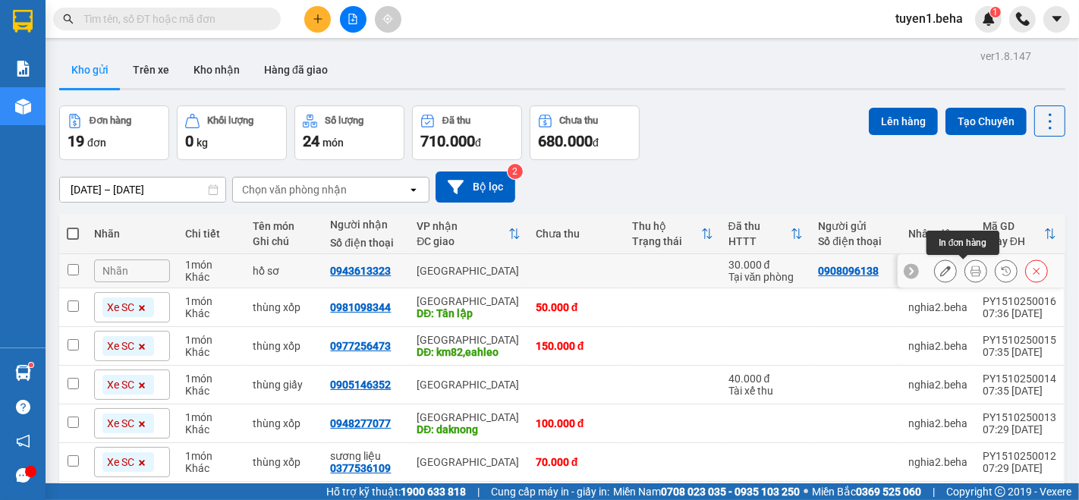
click at [965, 263] on button at bounding box center [975, 271] width 21 height 27
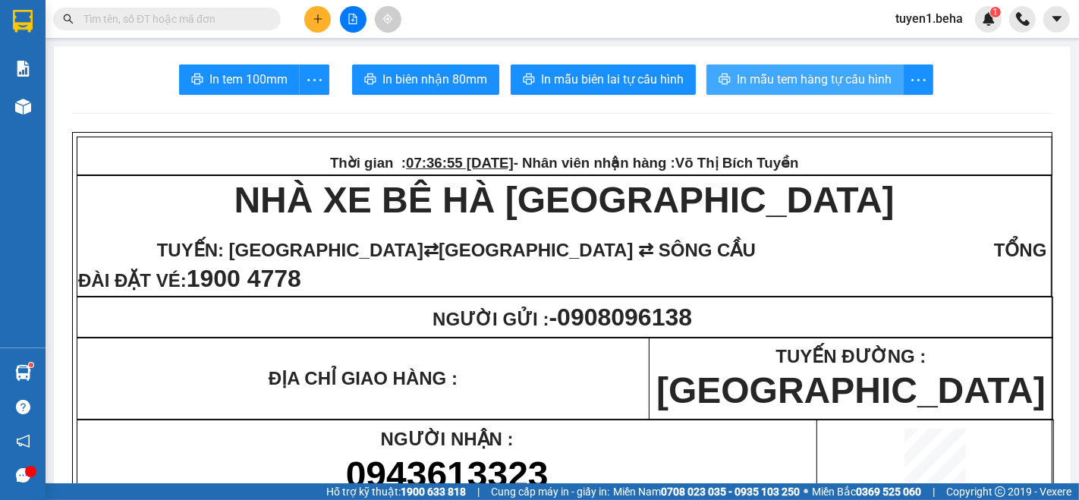
click at [743, 68] on button "In mẫu tem hàng tự cấu hình" at bounding box center [804, 79] width 197 height 30
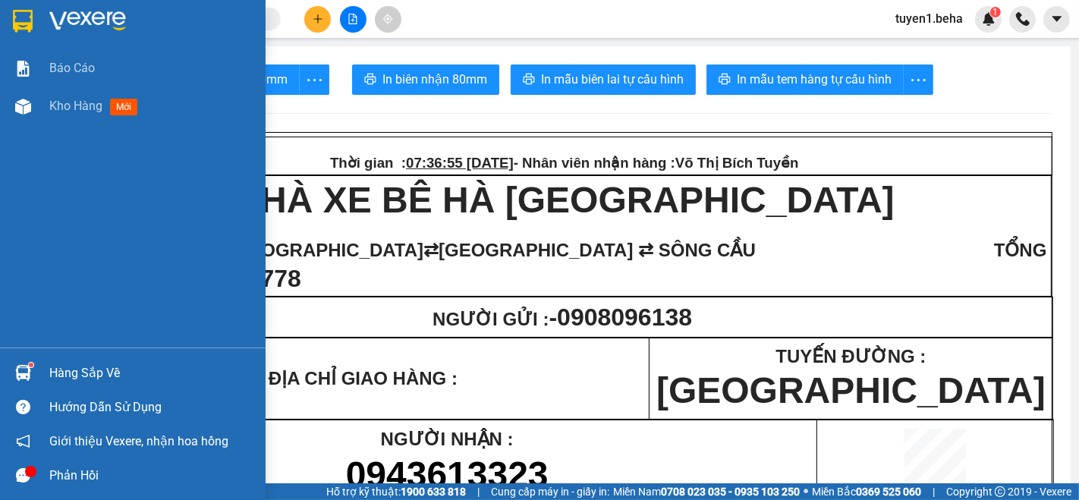
scroll to position [175, 0]
click at [74, 112] on span "Kho hàng" at bounding box center [75, 106] width 53 height 14
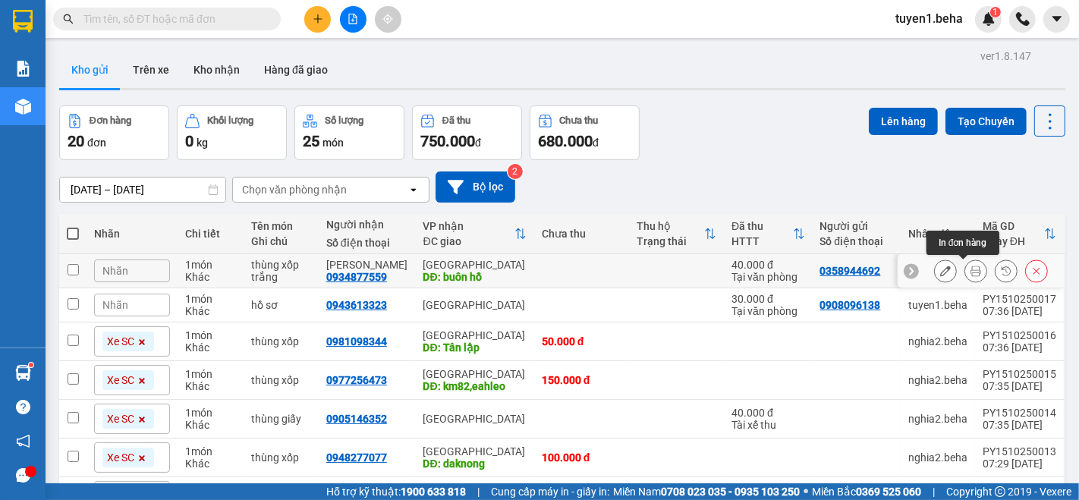
click at [970, 274] on icon at bounding box center [975, 270] width 11 height 11
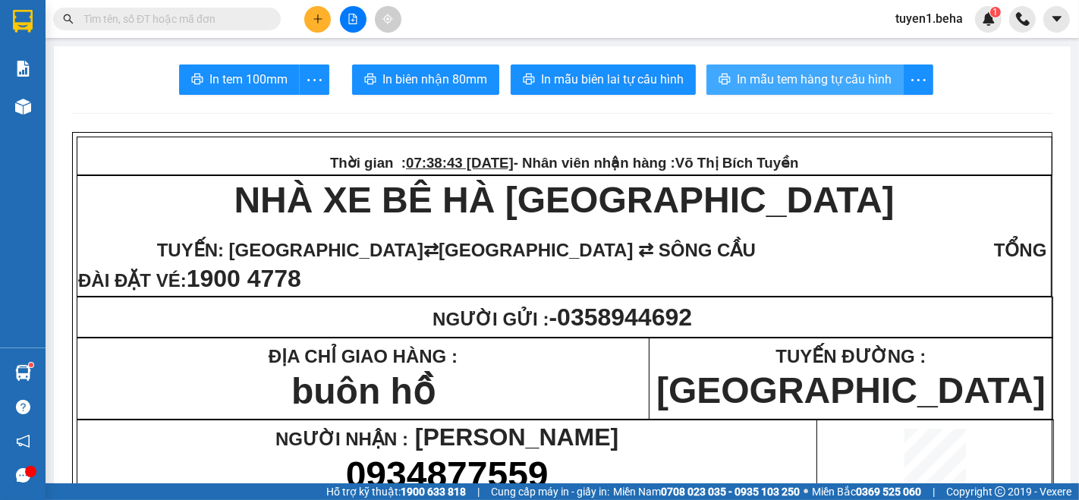
click at [836, 77] on span "In mẫu tem hàng tự cấu hình" at bounding box center [814, 79] width 155 height 19
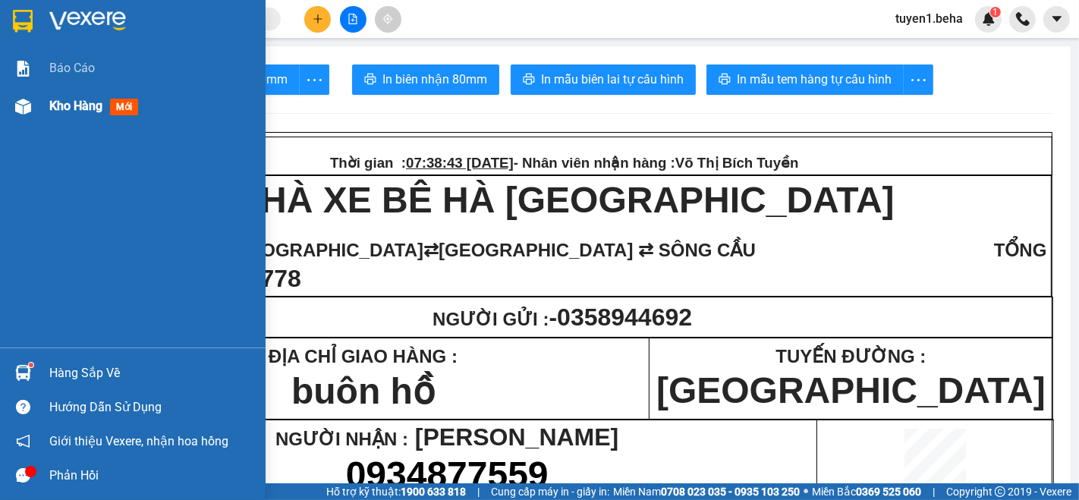
click at [58, 111] on span "Kho hàng" at bounding box center [75, 106] width 53 height 14
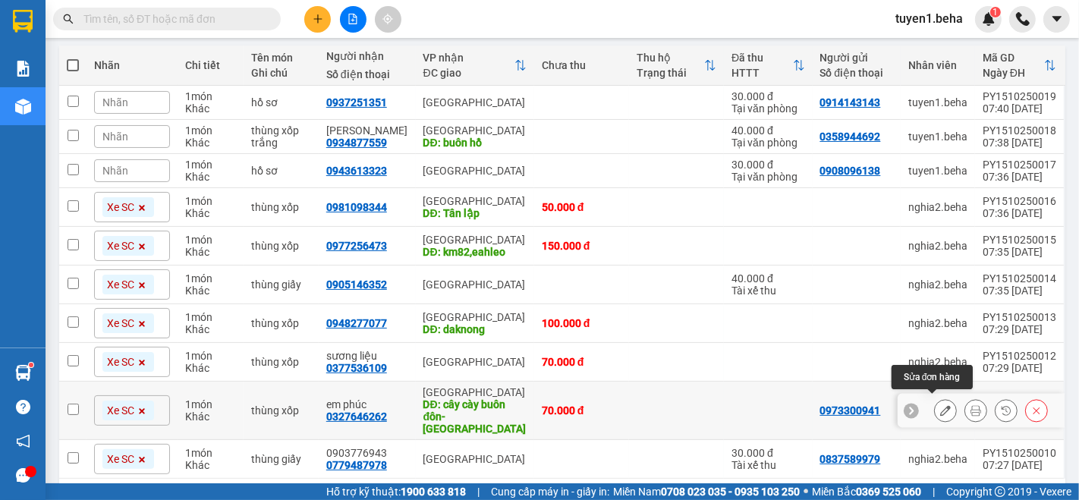
scroll to position [214, 0]
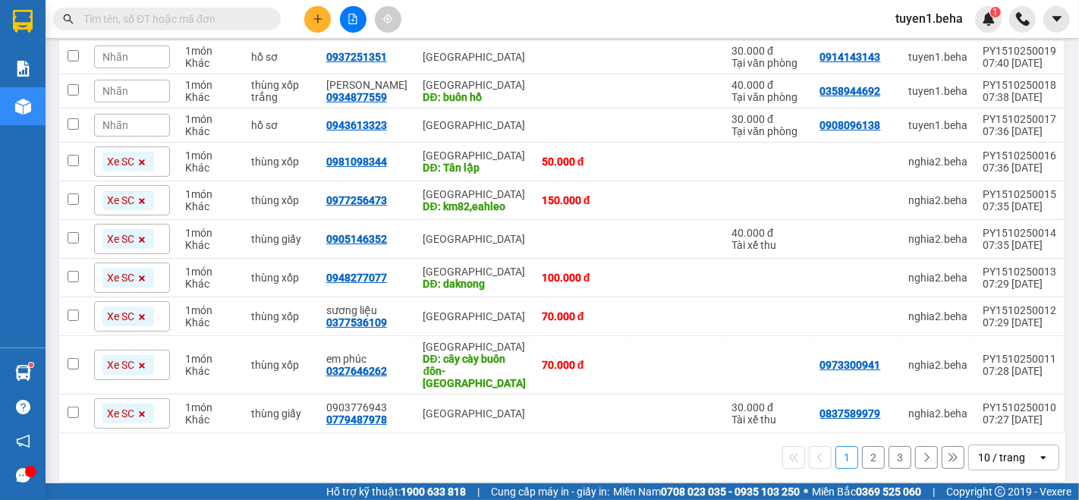
click at [980, 450] on div "10 / trang" at bounding box center [1001, 457] width 47 height 15
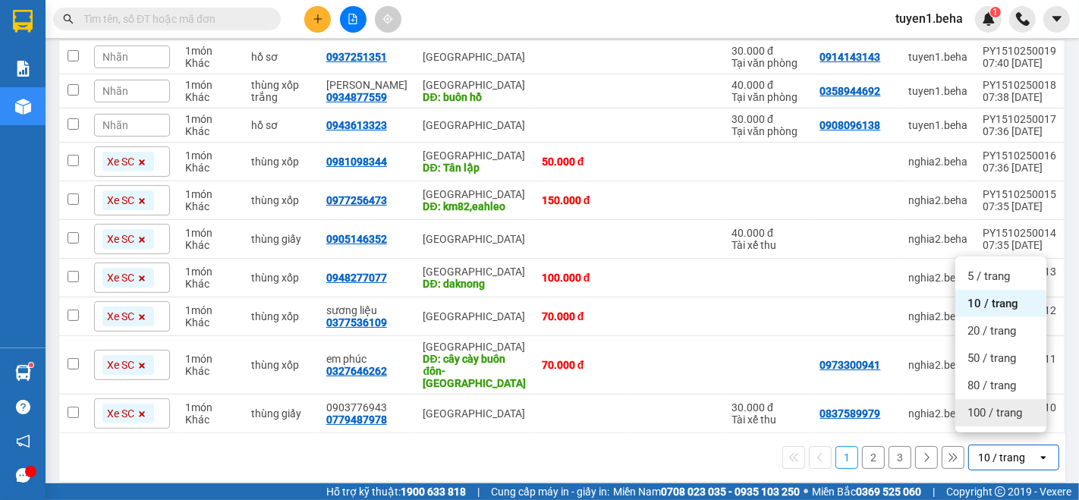
click at [986, 419] on span "100 / trang" at bounding box center [994, 412] width 55 height 15
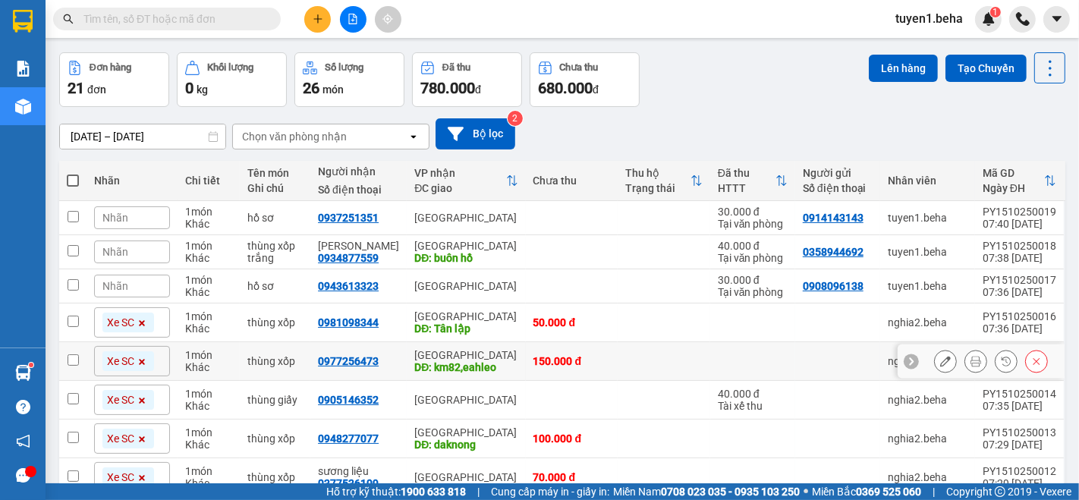
scroll to position [0, 0]
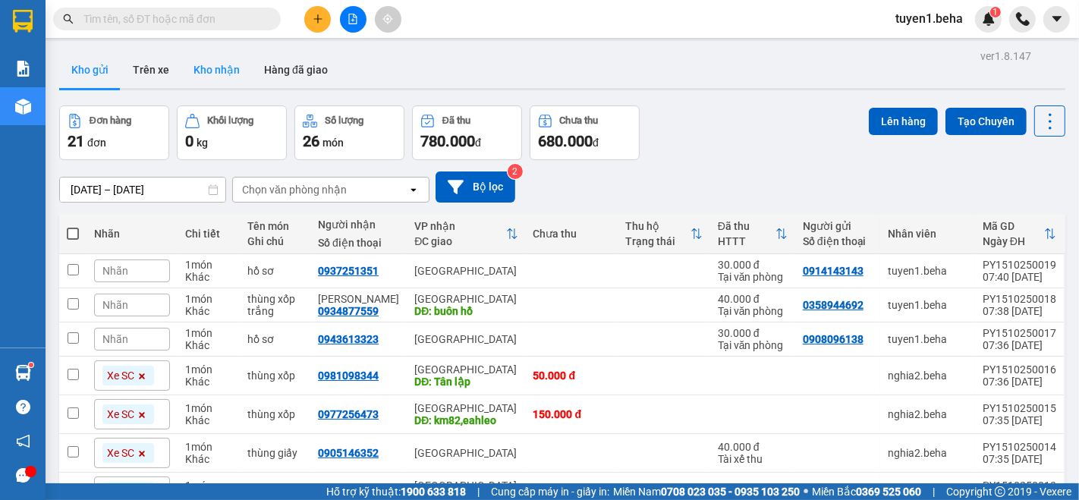
click at [232, 66] on button "Kho nhận" at bounding box center [216, 70] width 71 height 36
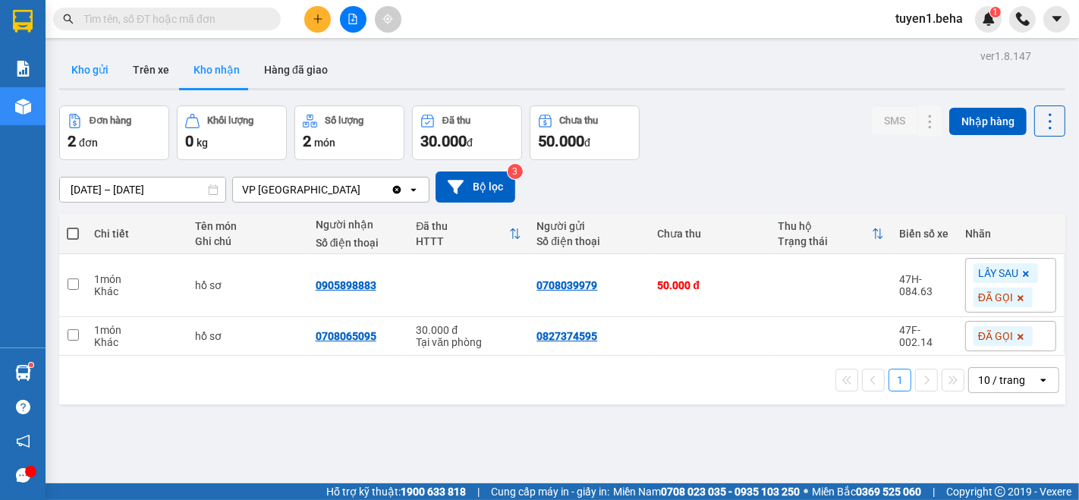
click at [78, 77] on button "Kho gửi" at bounding box center [89, 70] width 61 height 36
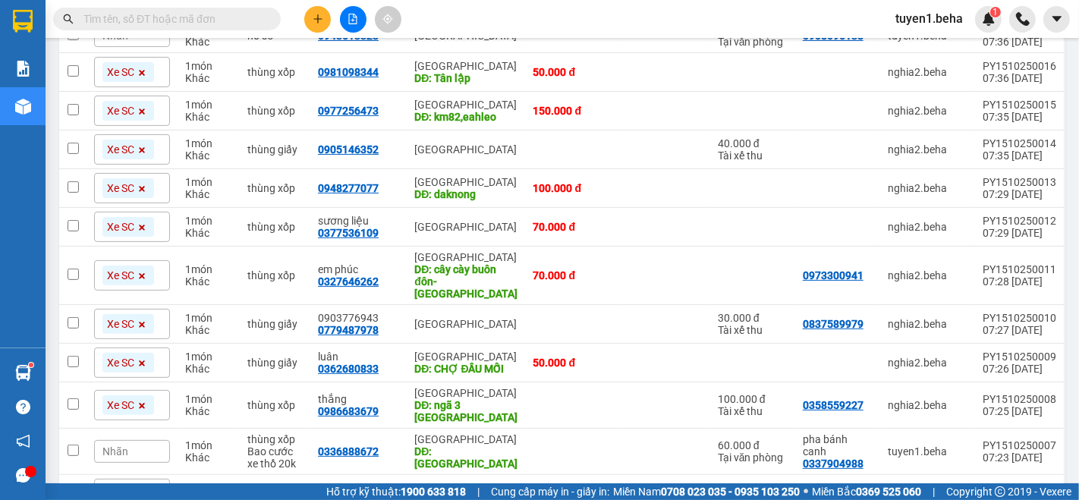
scroll to position [421, 0]
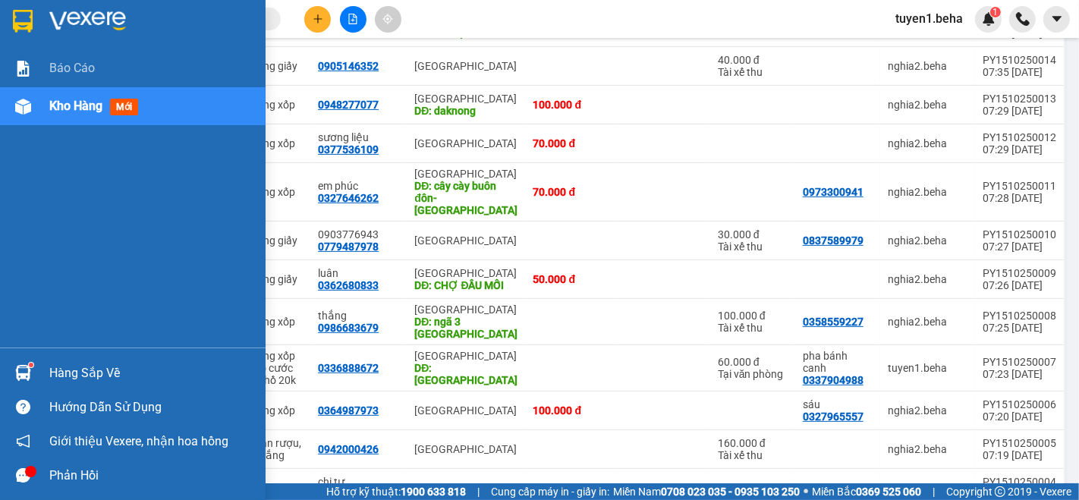
click at [80, 108] on span "Kho hàng" at bounding box center [75, 106] width 53 height 14
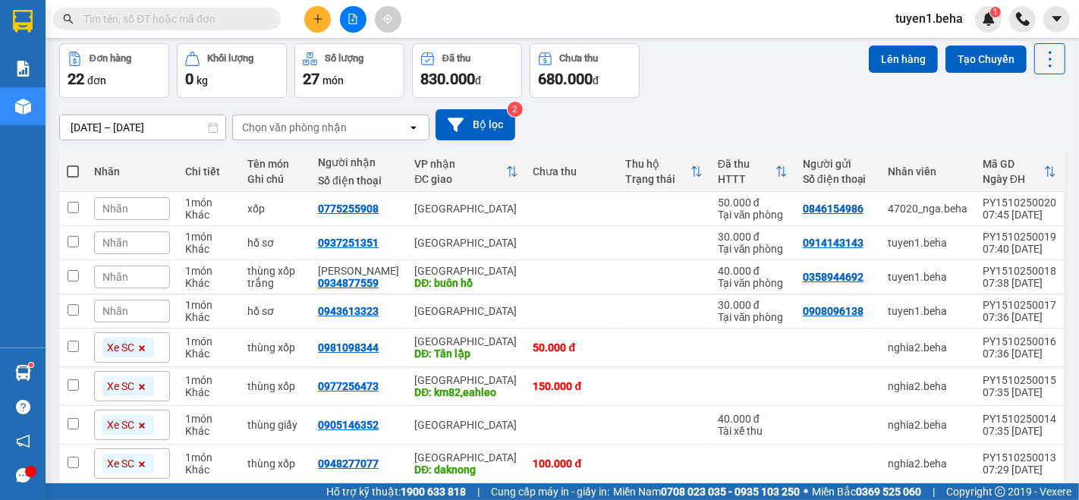
scroll to position [0, 0]
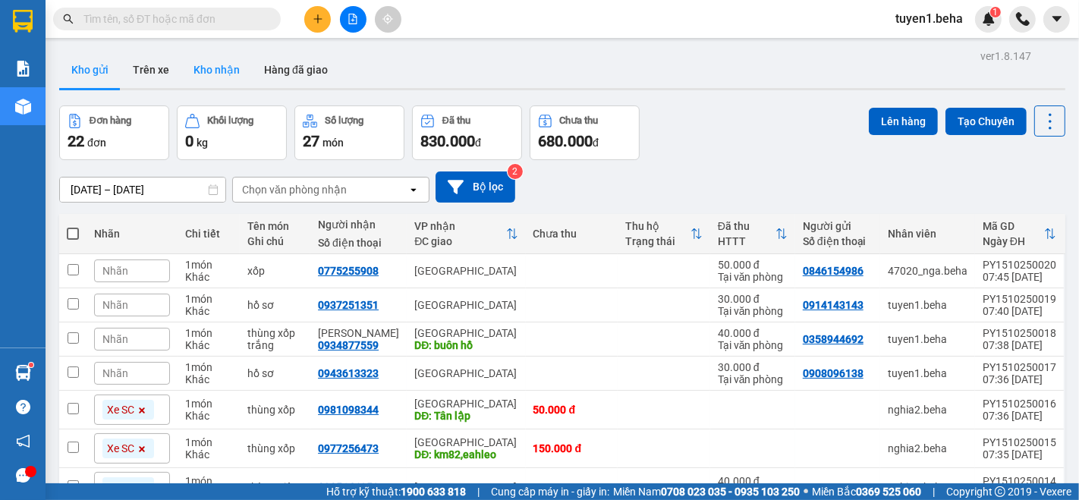
click at [226, 69] on button "Kho nhận" at bounding box center [216, 70] width 71 height 36
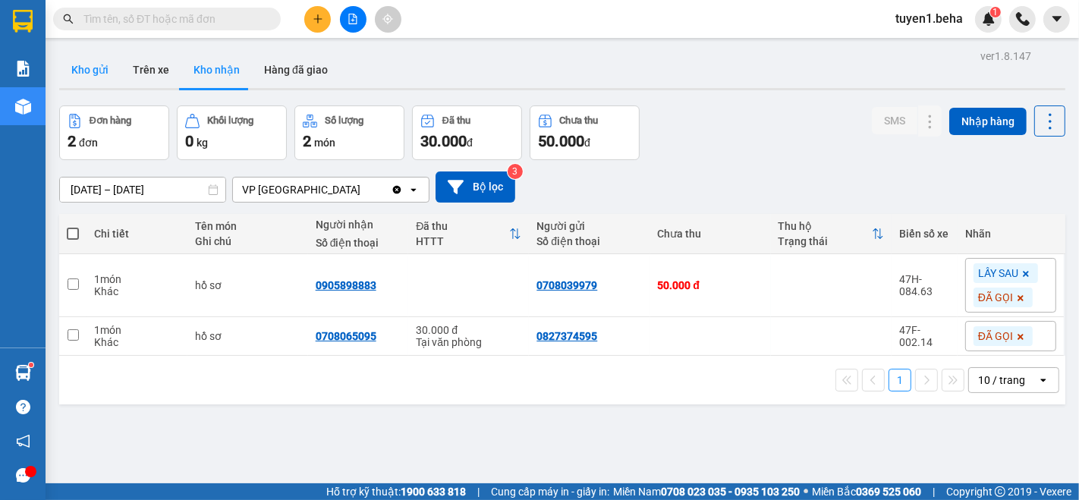
click at [91, 72] on button "Kho gửi" at bounding box center [89, 70] width 61 height 36
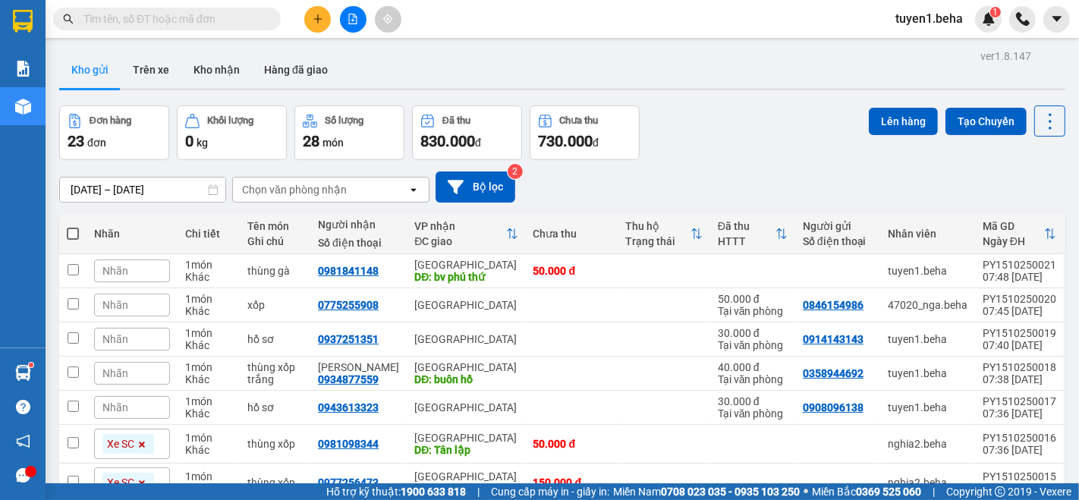
click at [118, 269] on span "Nhãn" at bounding box center [115, 271] width 26 height 12
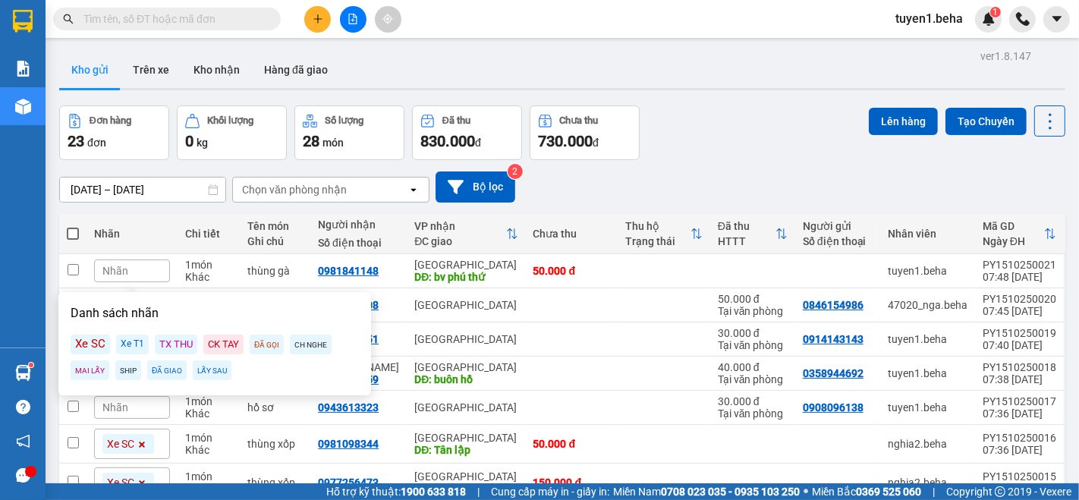
click at [92, 341] on div "Xe SC" at bounding box center [90, 345] width 39 height 20
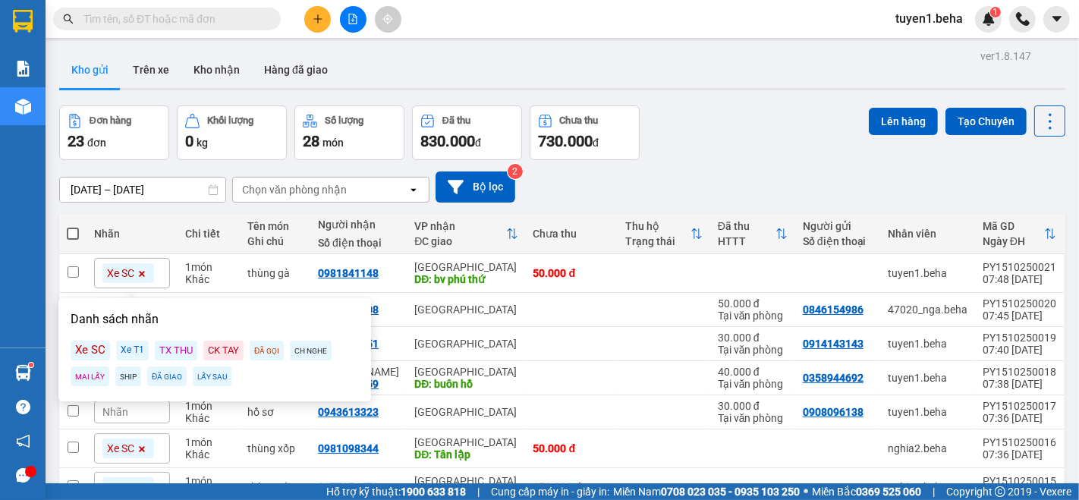
click at [727, 112] on div "Đơn hàng 23 đơn Khối lượng 0 kg Số lượng 28 món Đã thu 830.000 đ Chưa thu 730.0…" at bounding box center [562, 132] width 1006 height 55
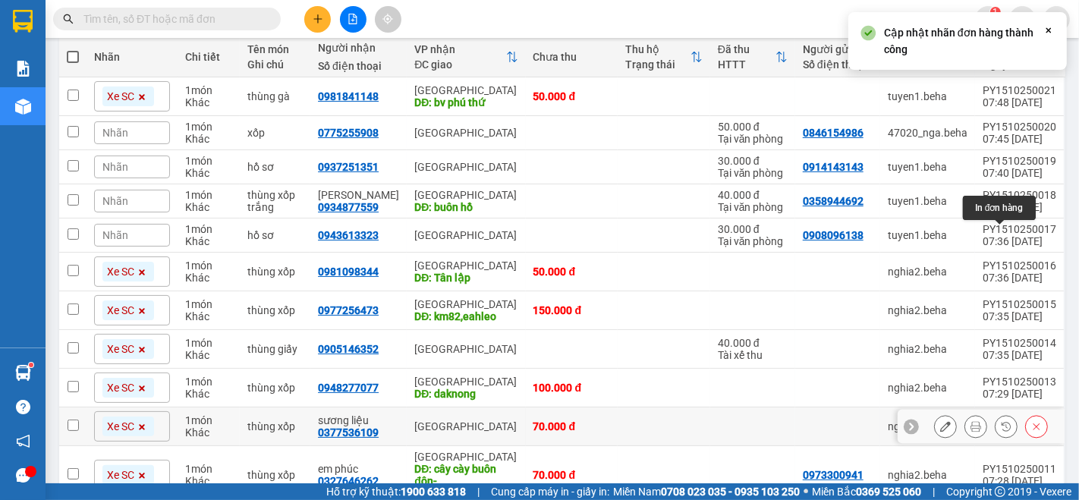
scroll to position [253, 0]
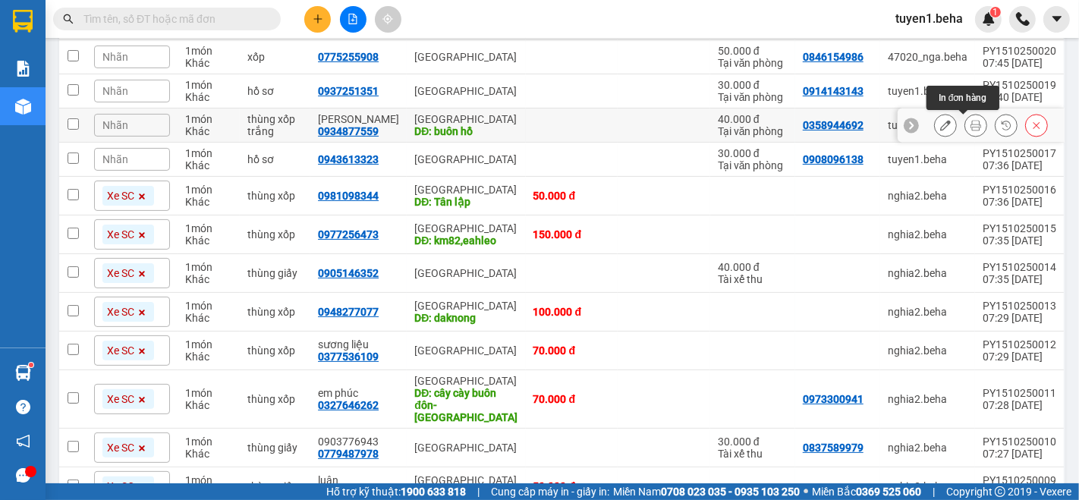
click at [970, 124] on icon at bounding box center [975, 125] width 11 height 11
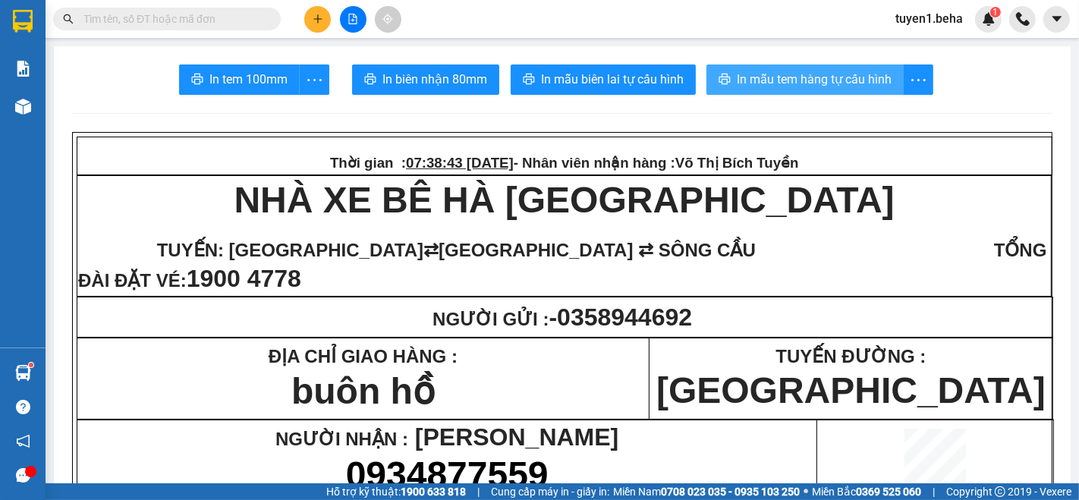
click at [797, 74] on span "In mẫu tem hàng tự cấu hình" at bounding box center [814, 79] width 155 height 19
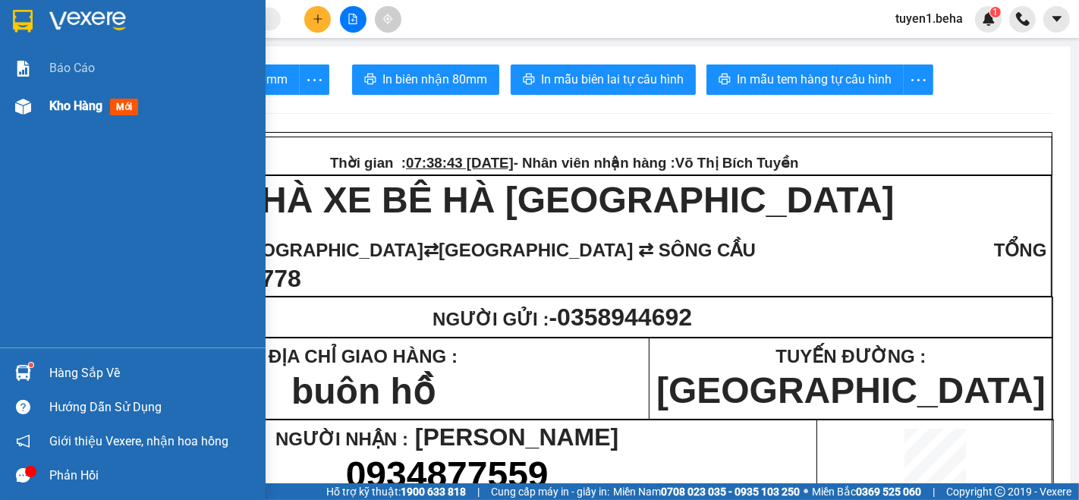
click at [52, 96] on div "Kho hàng mới" at bounding box center [96, 105] width 95 height 19
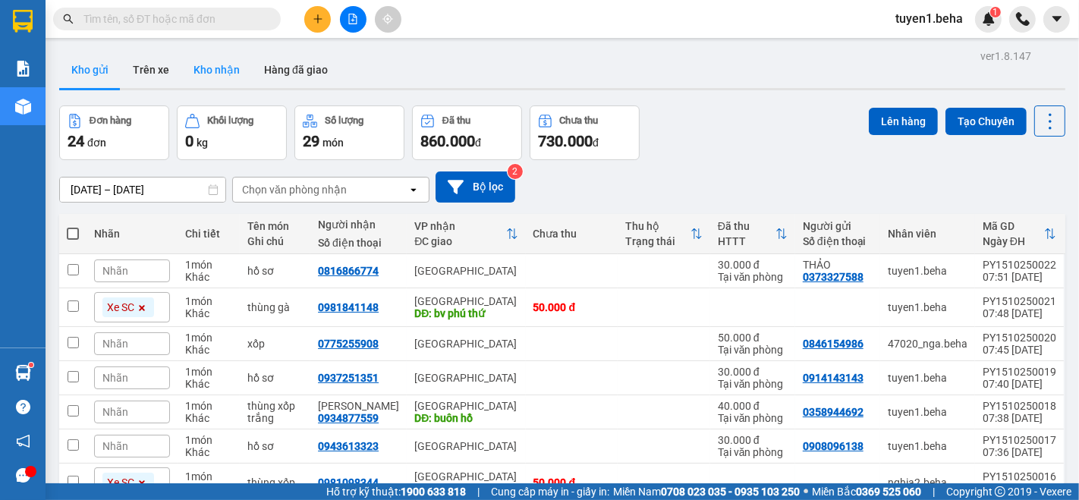
click at [222, 57] on button "Kho nhận" at bounding box center [216, 70] width 71 height 36
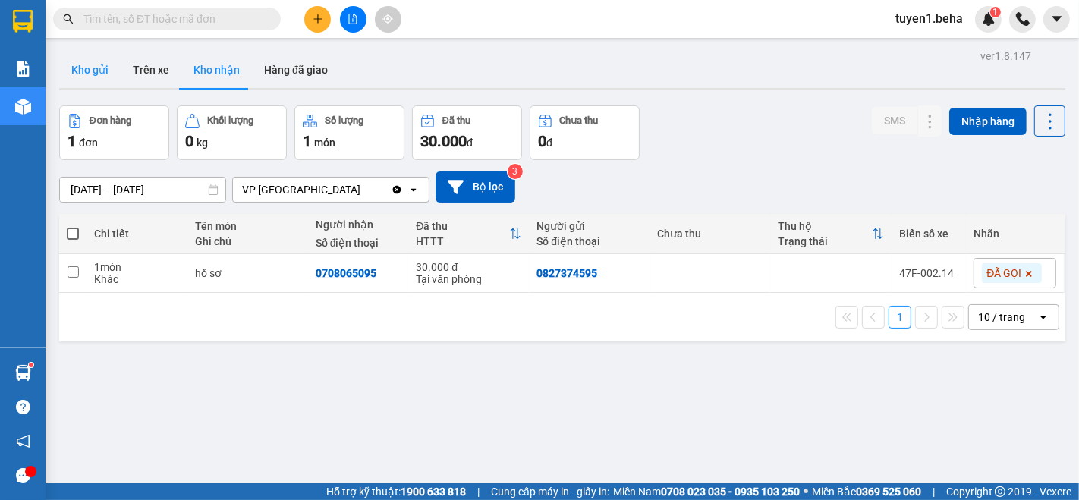
click at [83, 74] on button "Kho gửi" at bounding box center [89, 70] width 61 height 36
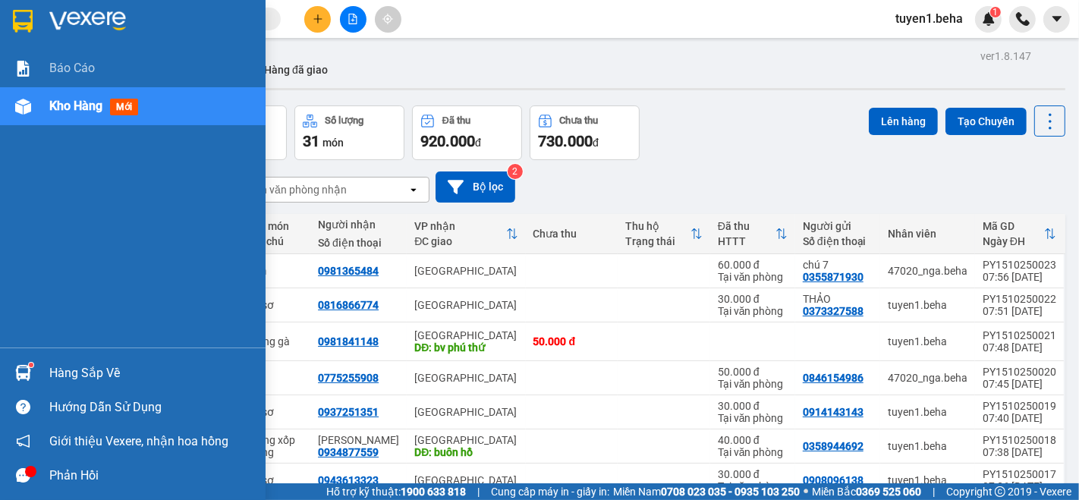
click at [73, 104] on span "Kho hàng" at bounding box center [75, 106] width 53 height 14
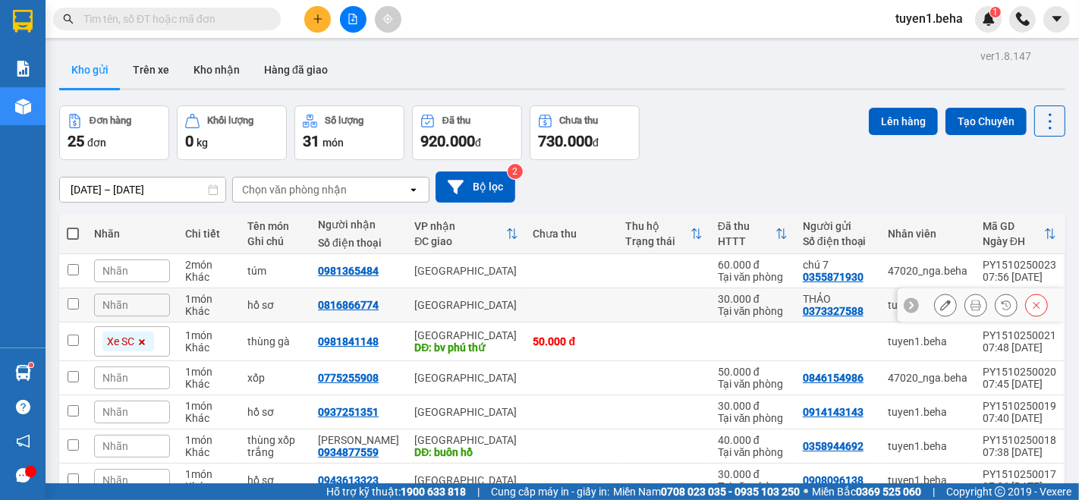
scroll to position [84, 0]
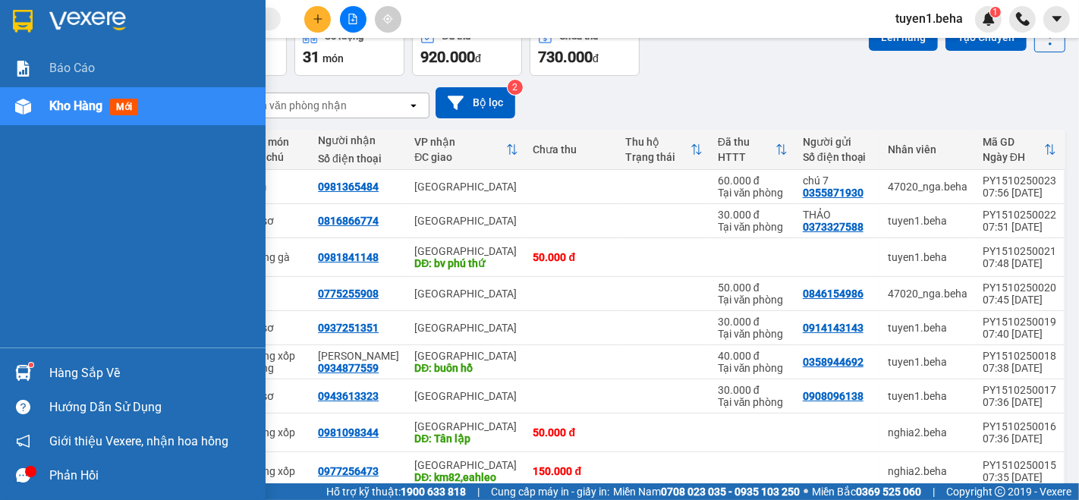
click at [72, 105] on span "Kho hàng" at bounding box center [75, 106] width 53 height 14
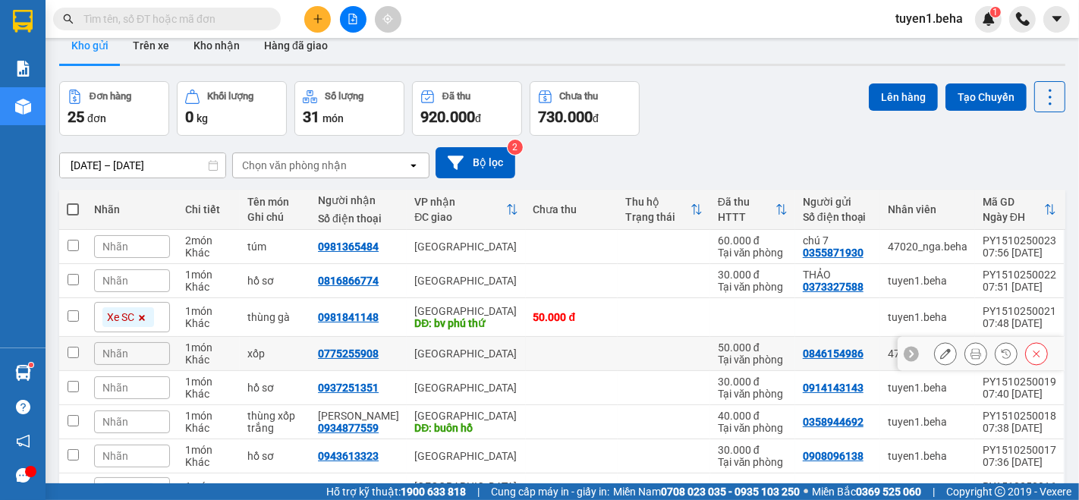
scroll to position [0, 0]
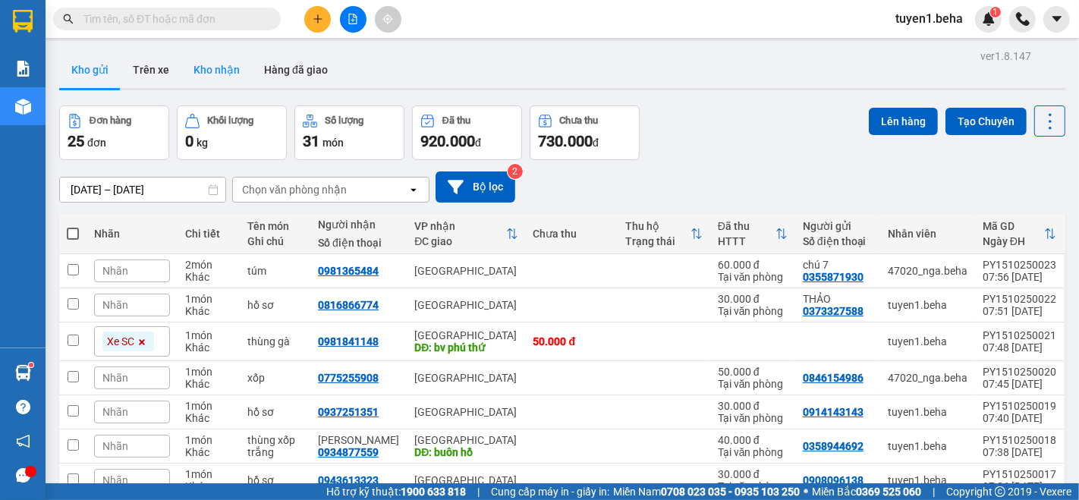
click at [218, 71] on button "Kho nhận" at bounding box center [216, 70] width 71 height 36
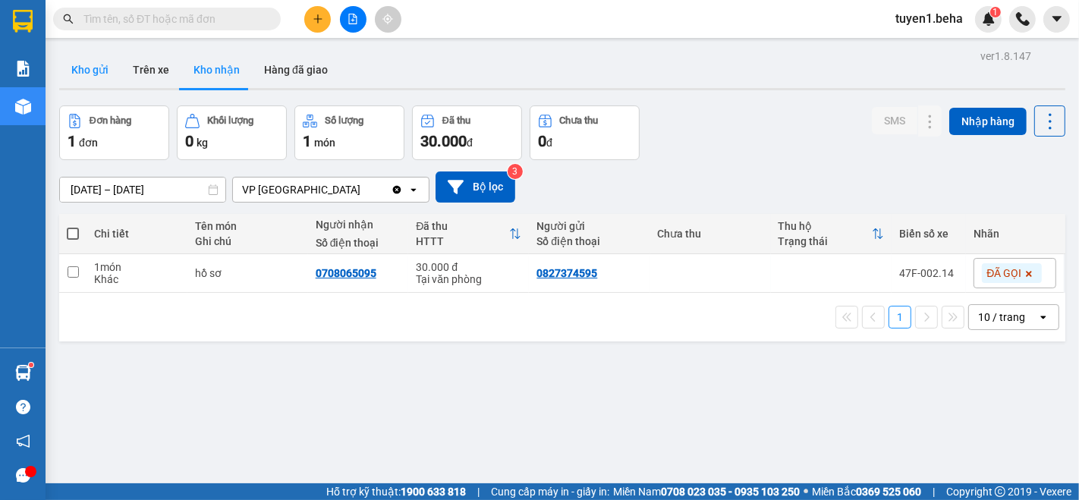
click at [83, 61] on button "Kho gửi" at bounding box center [89, 70] width 61 height 36
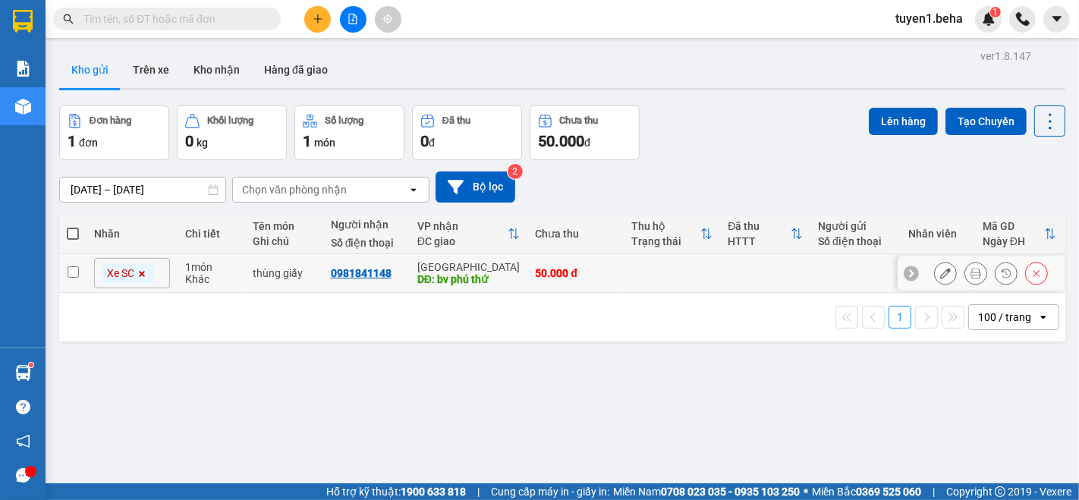
click at [73, 272] on input "checkbox" at bounding box center [73, 271] width 11 height 11
checkbox input "true"
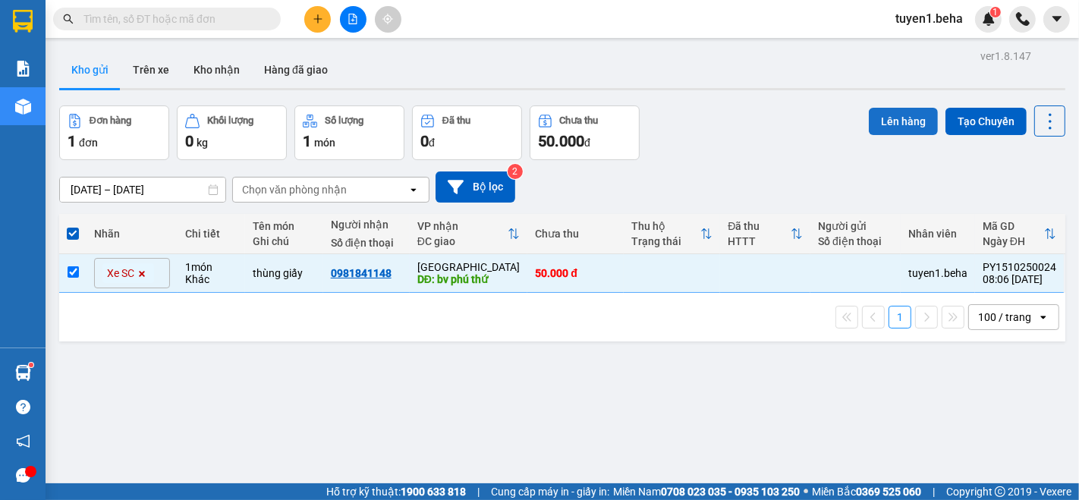
click at [887, 118] on button "Lên hàng" at bounding box center [903, 121] width 69 height 27
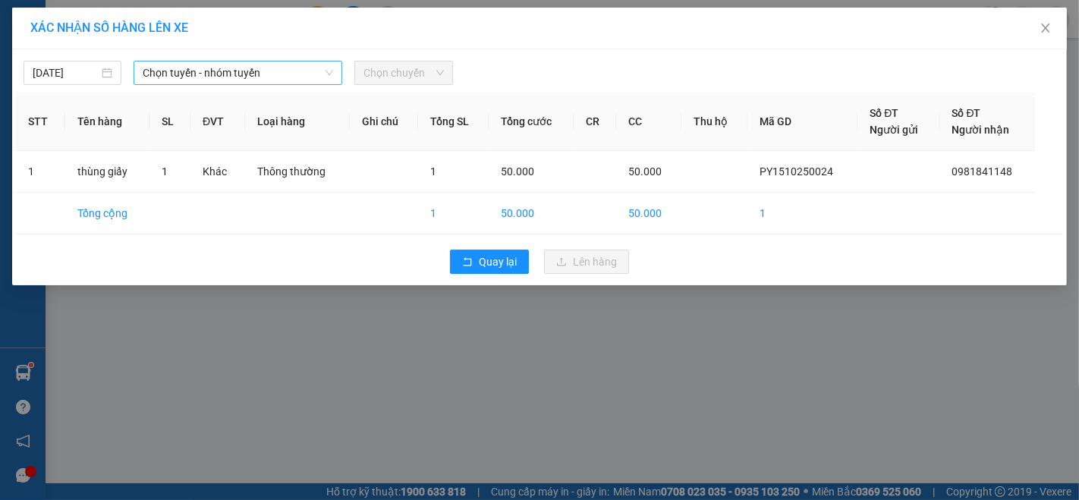
click at [213, 77] on span "Chọn tuyến - nhóm tuyến" at bounding box center [238, 72] width 190 height 23
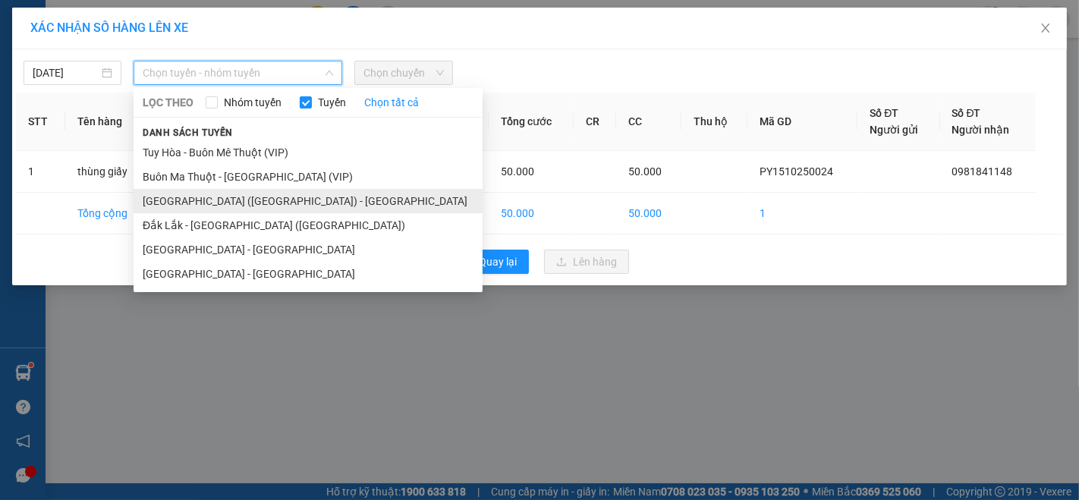
click at [190, 198] on li "[GEOGRAPHIC_DATA] ([GEOGRAPHIC_DATA]) - [GEOGRAPHIC_DATA]" at bounding box center [308, 201] width 349 height 24
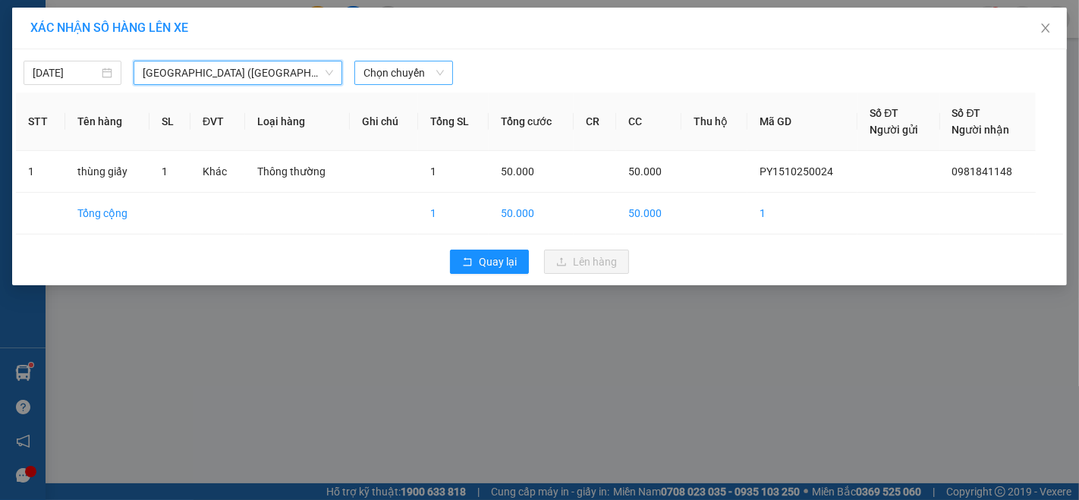
click at [418, 70] on span "Chọn chuyến" at bounding box center [403, 72] width 80 height 23
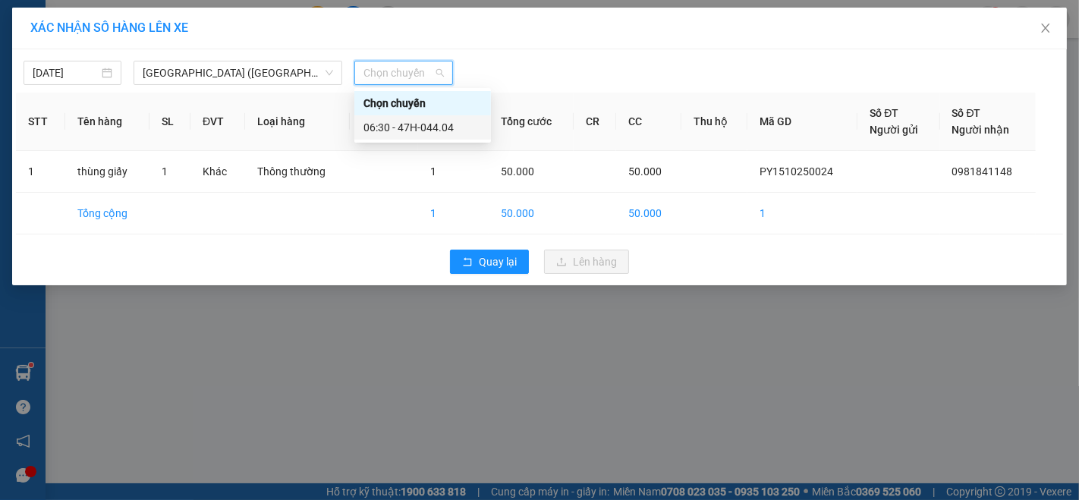
click at [426, 121] on div "06:30 - 47H-044.04" at bounding box center [422, 127] width 118 height 17
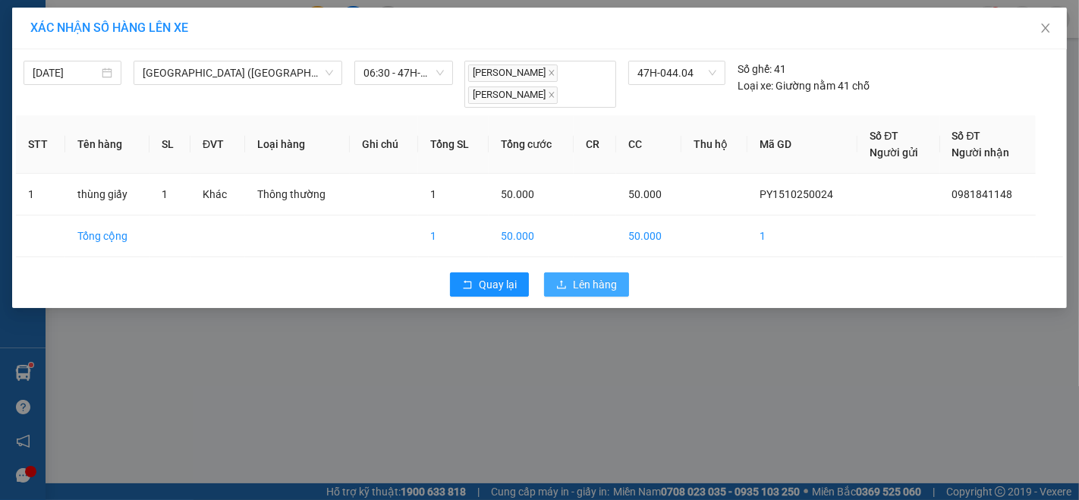
click at [572, 284] on button "Lên hàng" at bounding box center [586, 284] width 85 height 24
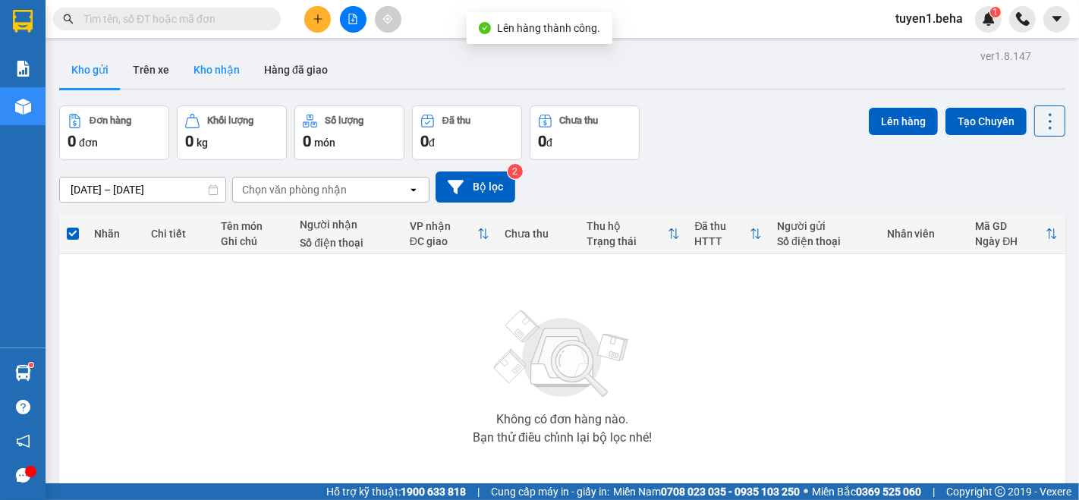
click at [212, 61] on button "Kho nhận" at bounding box center [216, 70] width 71 height 36
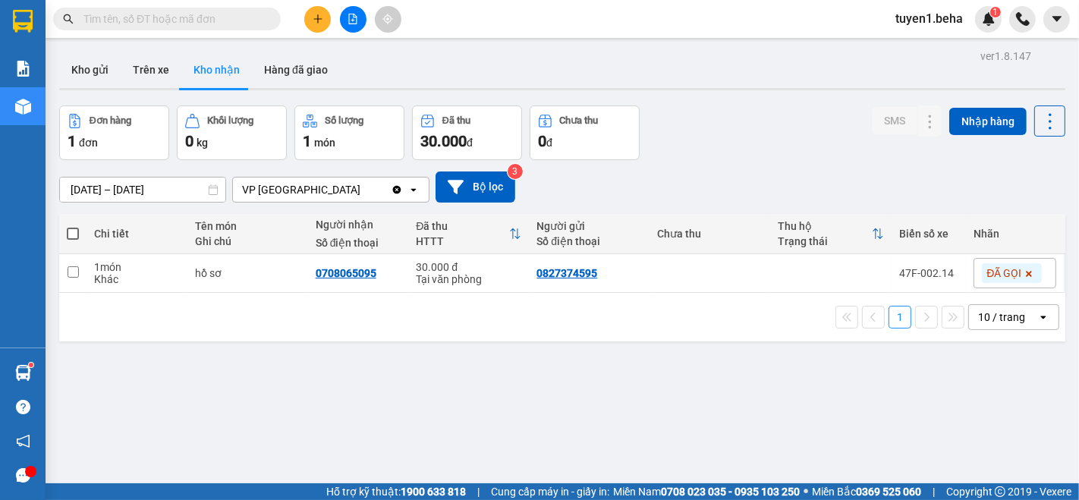
drag, startPoint x: 350, startPoint y: 23, endPoint x: 305, endPoint y: 39, distance: 47.8
click at [349, 23] on icon "file-add" at bounding box center [352, 19] width 11 height 11
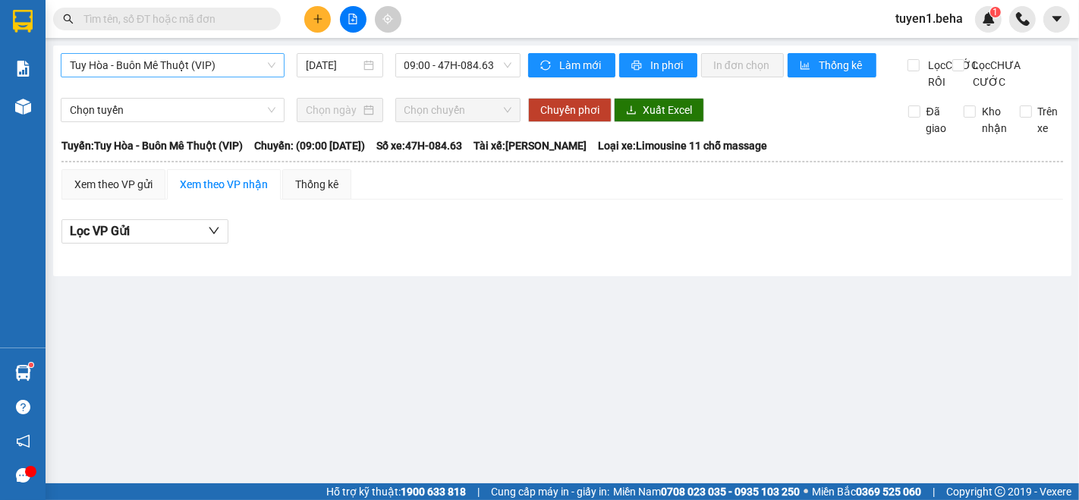
click at [155, 55] on span "Tuy Hòa - Buôn Mê Thuột (VIP)" at bounding box center [173, 65] width 206 height 23
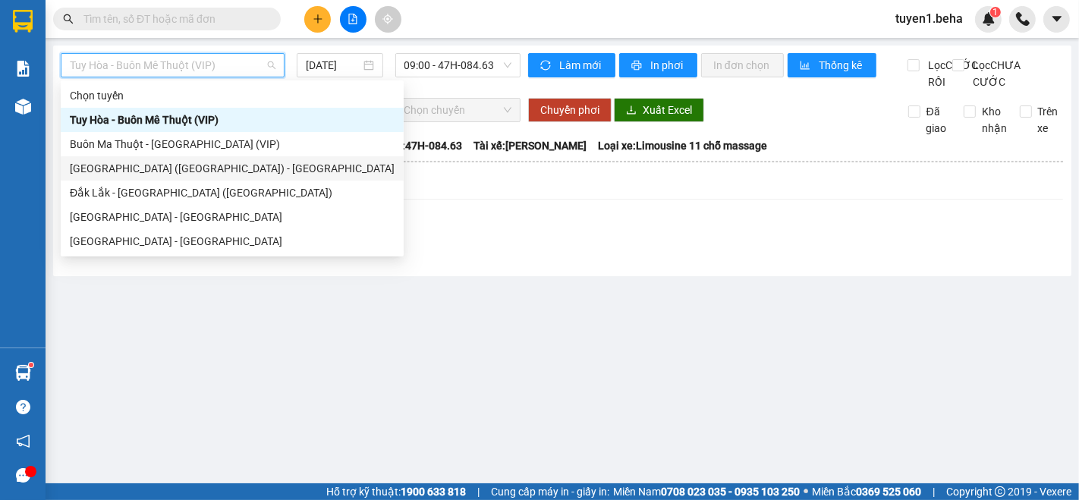
click at [127, 172] on div "[GEOGRAPHIC_DATA] ([GEOGRAPHIC_DATA]) - [GEOGRAPHIC_DATA]" at bounding box center [232, 168] width 325 height 17
type input "[DATE]"
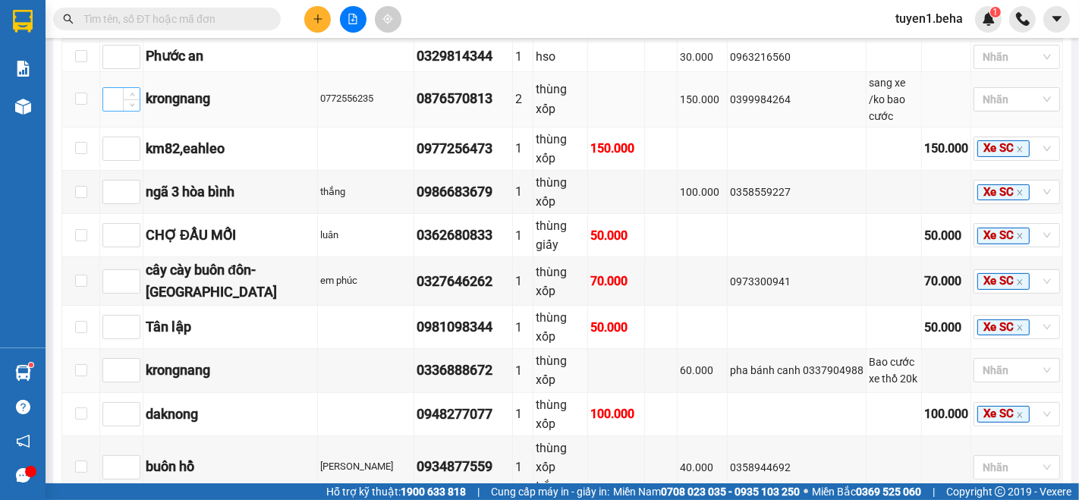
scroll to position [421, 0]
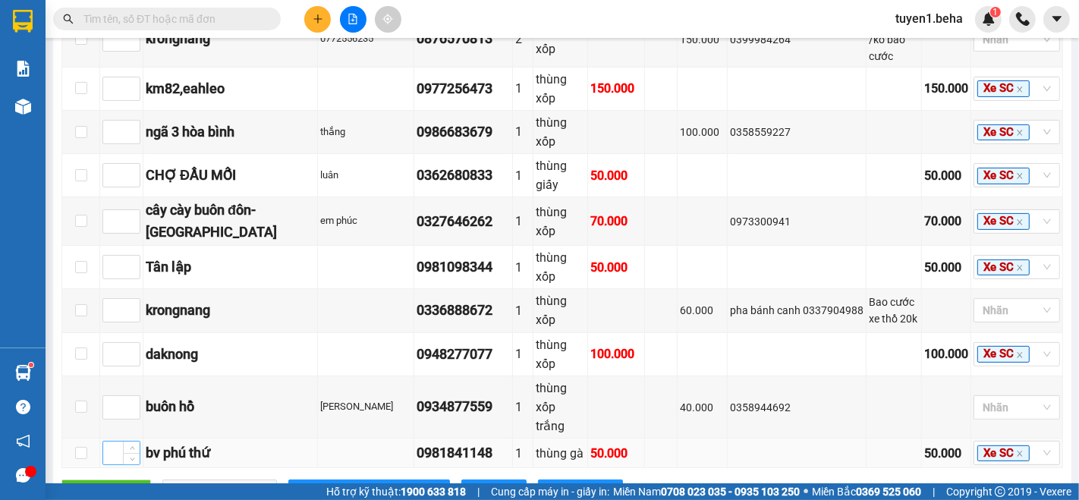
click at [112, 441] on input at bounding box center [121, 452] width 36 height 23
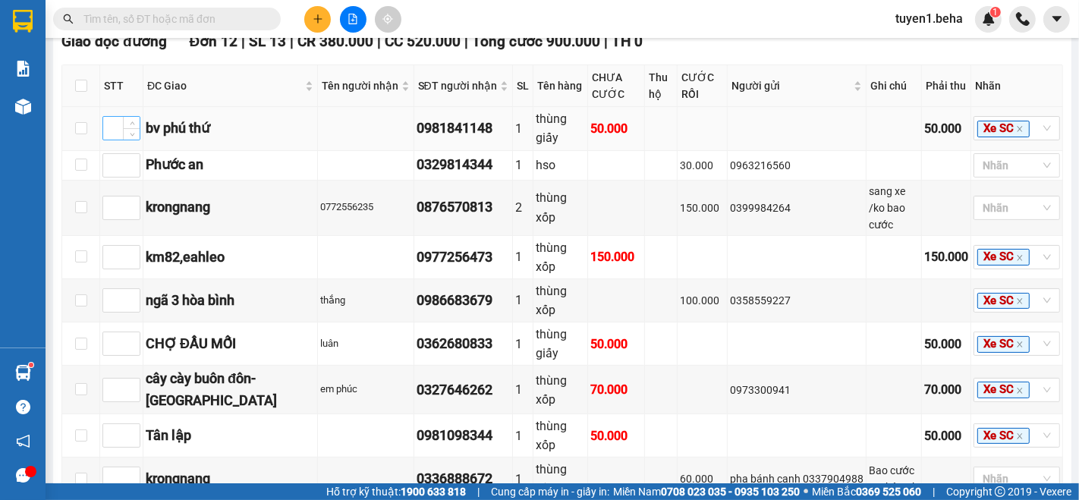
type input "1"
click at [109, 140] on input at bounding box center [121, 128] width 36 height 23
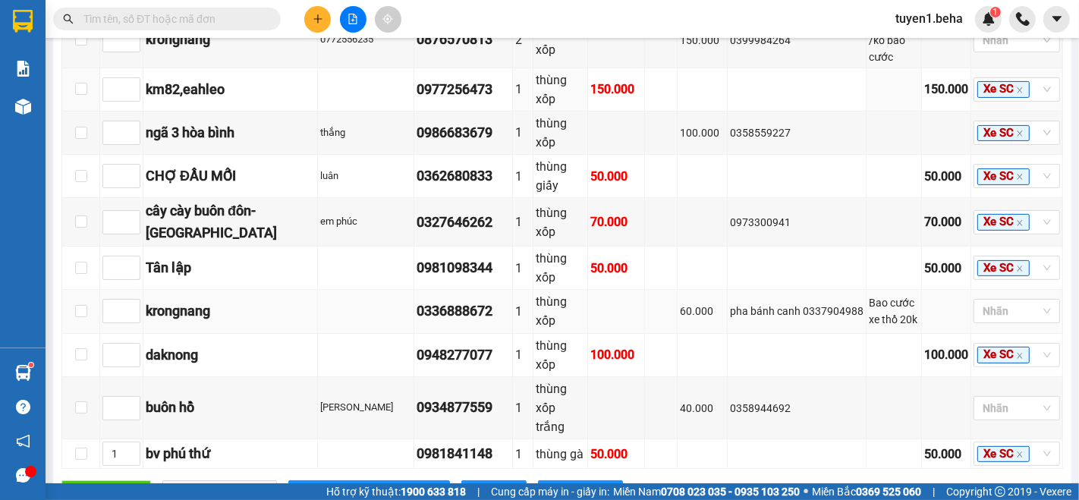
scroll to position [421, 0]
type input "1"
click at [110, 256] on input at bounding box center [121, 267] width 36 height 23
type input "2"
click at [320, 483] on span "[PERSON_NAME] sắp xếp" at bounding box center [377, 491] width 121 height 17
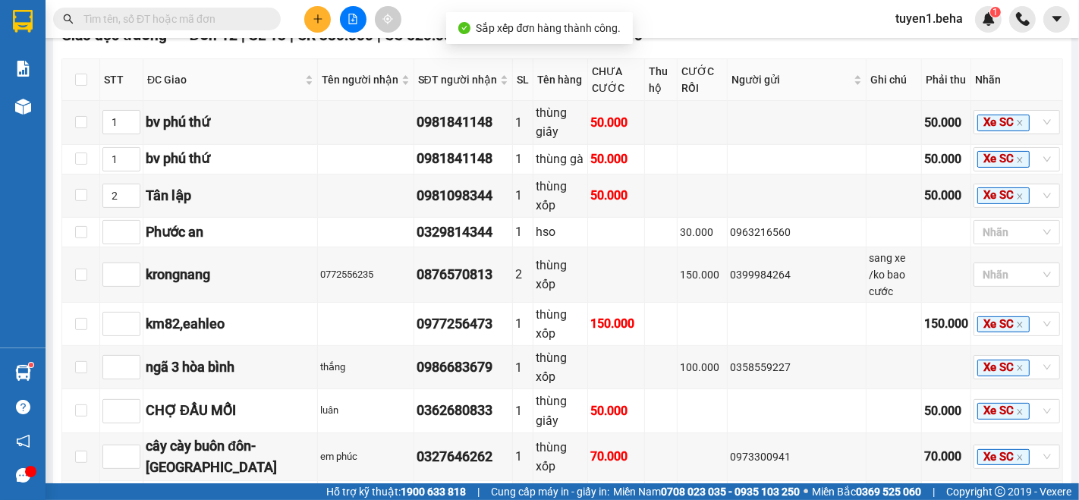
scroll to position [253, 0]
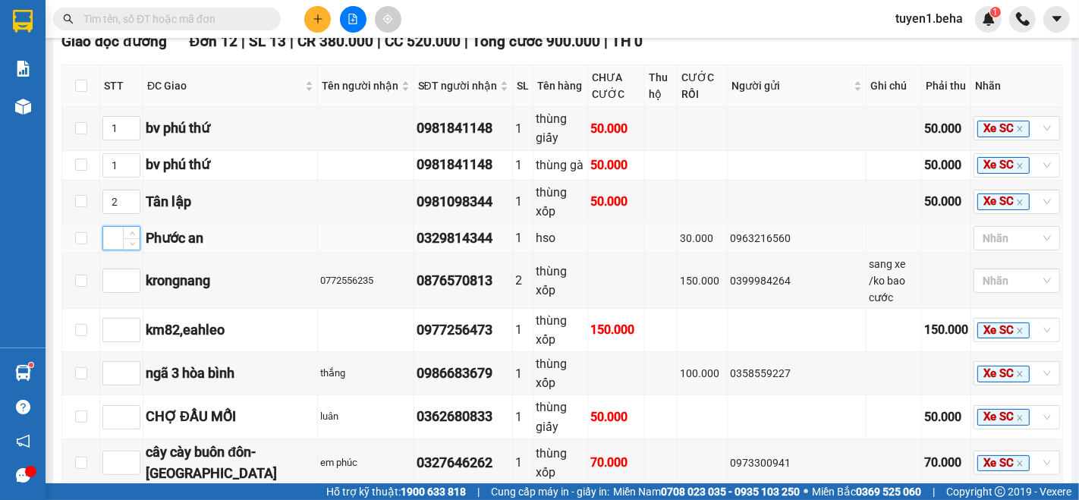
click at [114, 227] on input at bounding box center [121, 238] width 36 height 23
type input "3"
click at [116, 406] on input at bounding box center [121, 417] width 36 height 23
type input "4"
click at [115, 362] on input at bounding box center [121, 373] width 36 height 23
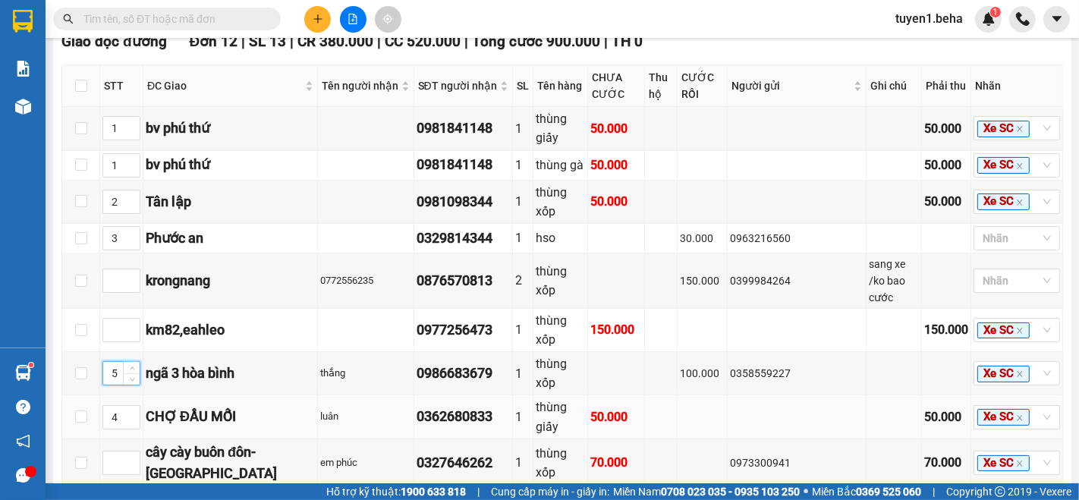
scroll to position [421, 0]
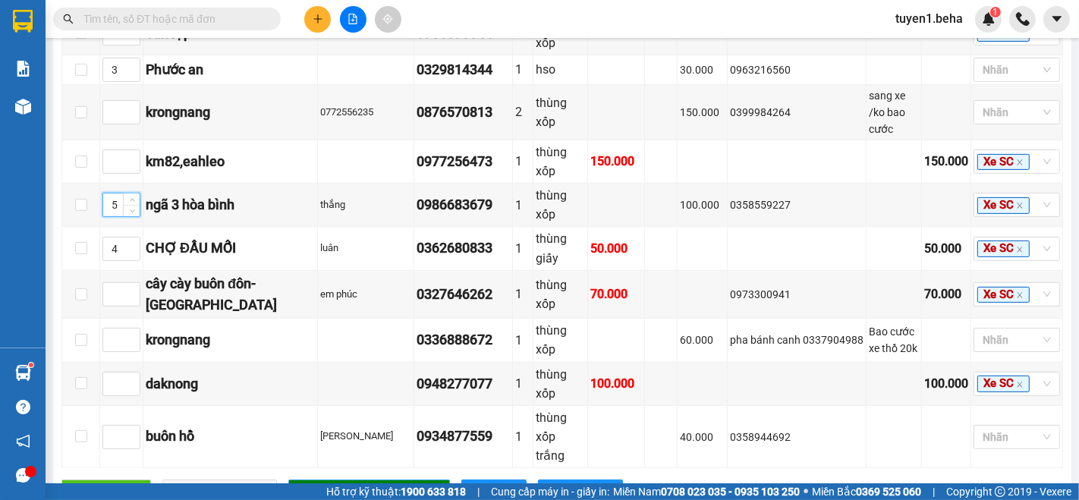
type input "5"
click at [329, 483] on span "[PERSON_NAME] sắp xếp" at bounding box center [377, 491] width 121 height 17
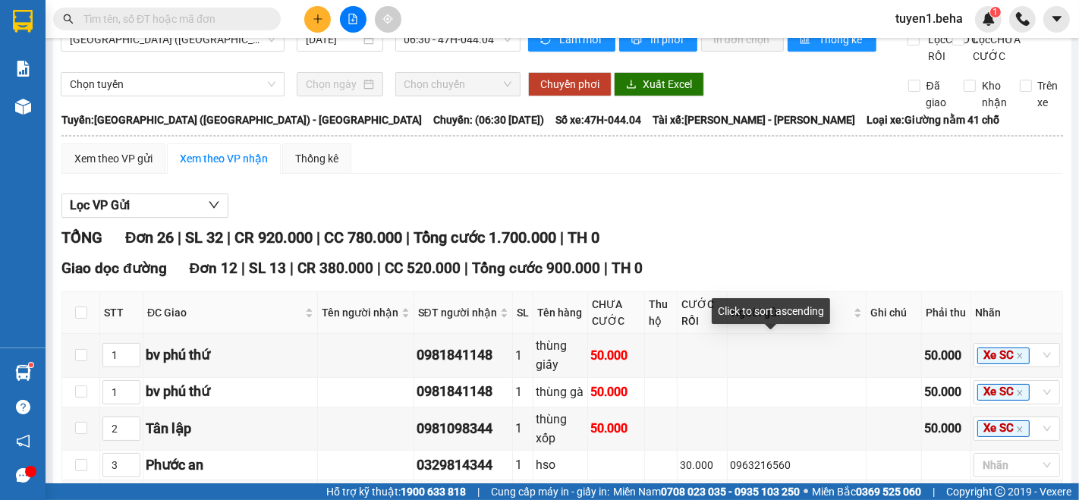
scroll to position [0, 0]
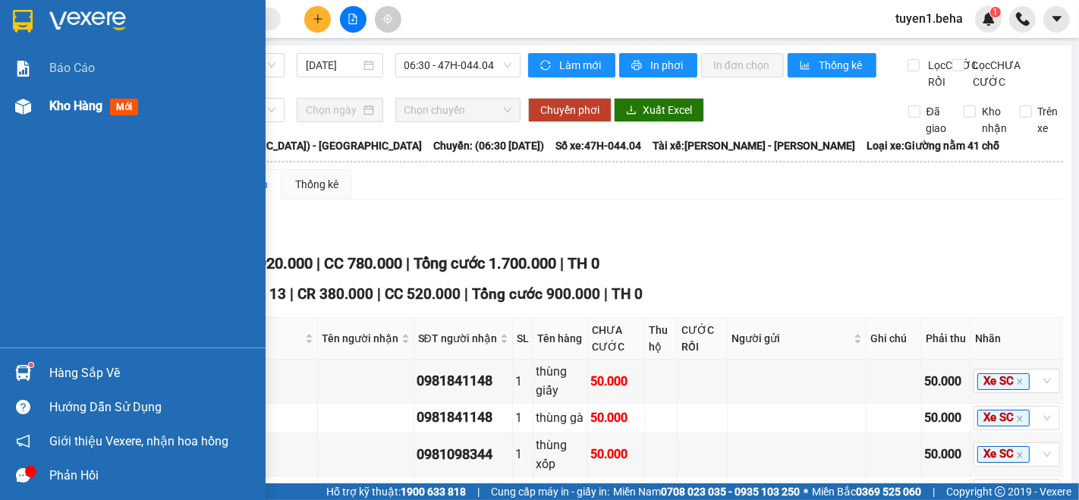
click at [74, 107] on span "Kho hàng" at bounding box center [75, 106] width 53 height 14
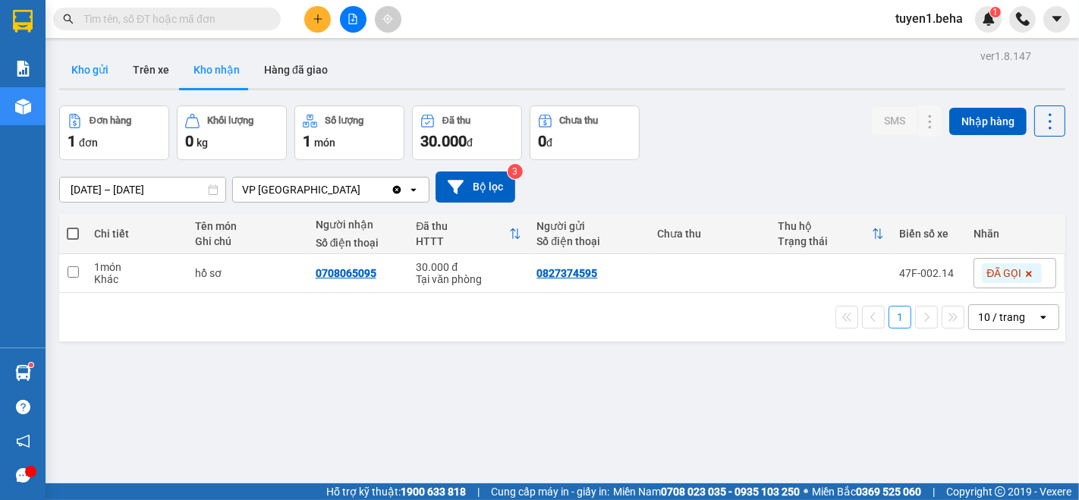
click at [81, 68] on button "Kho gửi" at bounding box center [89, 70] width 61 height 36
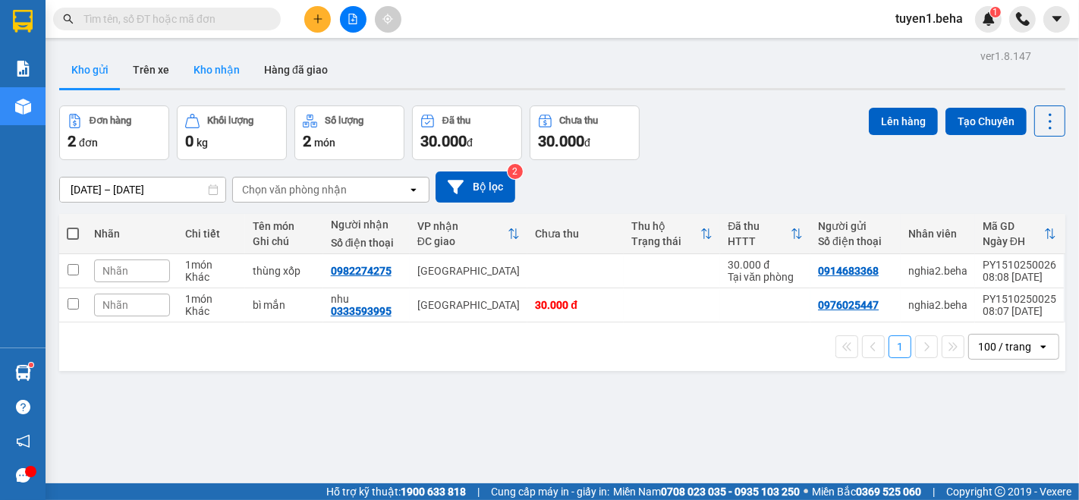
click at [206, 72] on button "Kho nhận" at bounding box center [216, 70] width 71 height 36
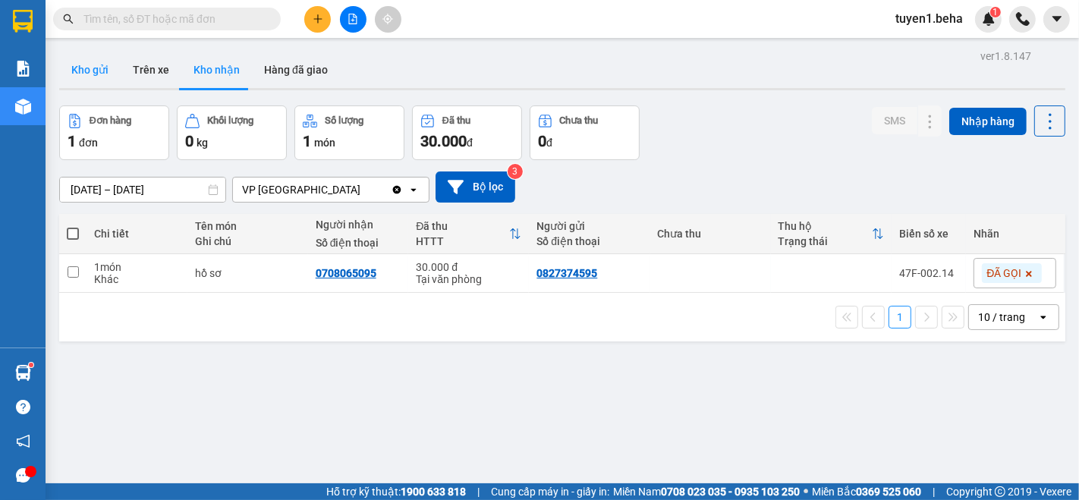
click at [88, 55] on button "Kho gửi" at bounding box center [89, 70] width 61 height 36
